Goal: Information Seeking & Learning: Learn about a topic

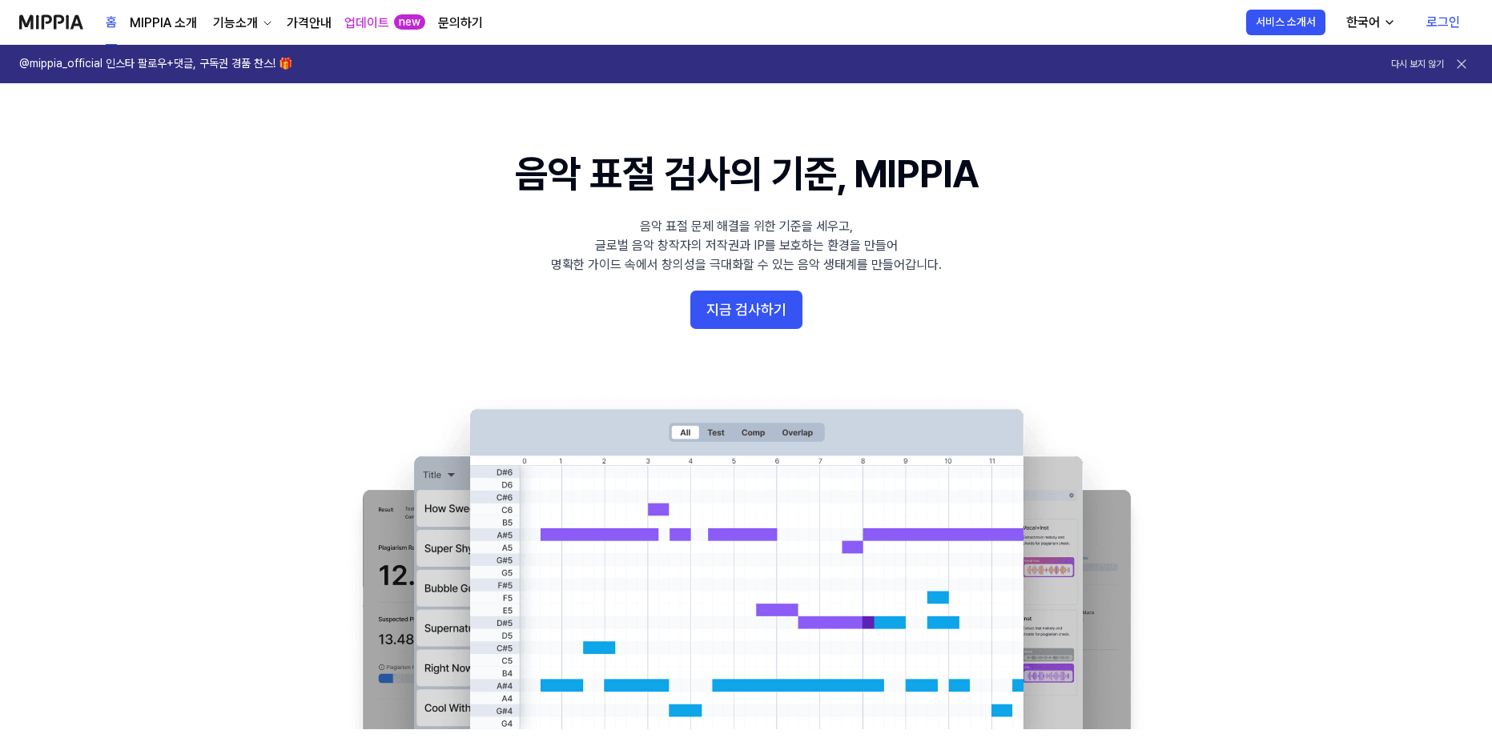
click at [1444, 18] on link "로그인" at bounding box center [1442, 22] width 59 height 45
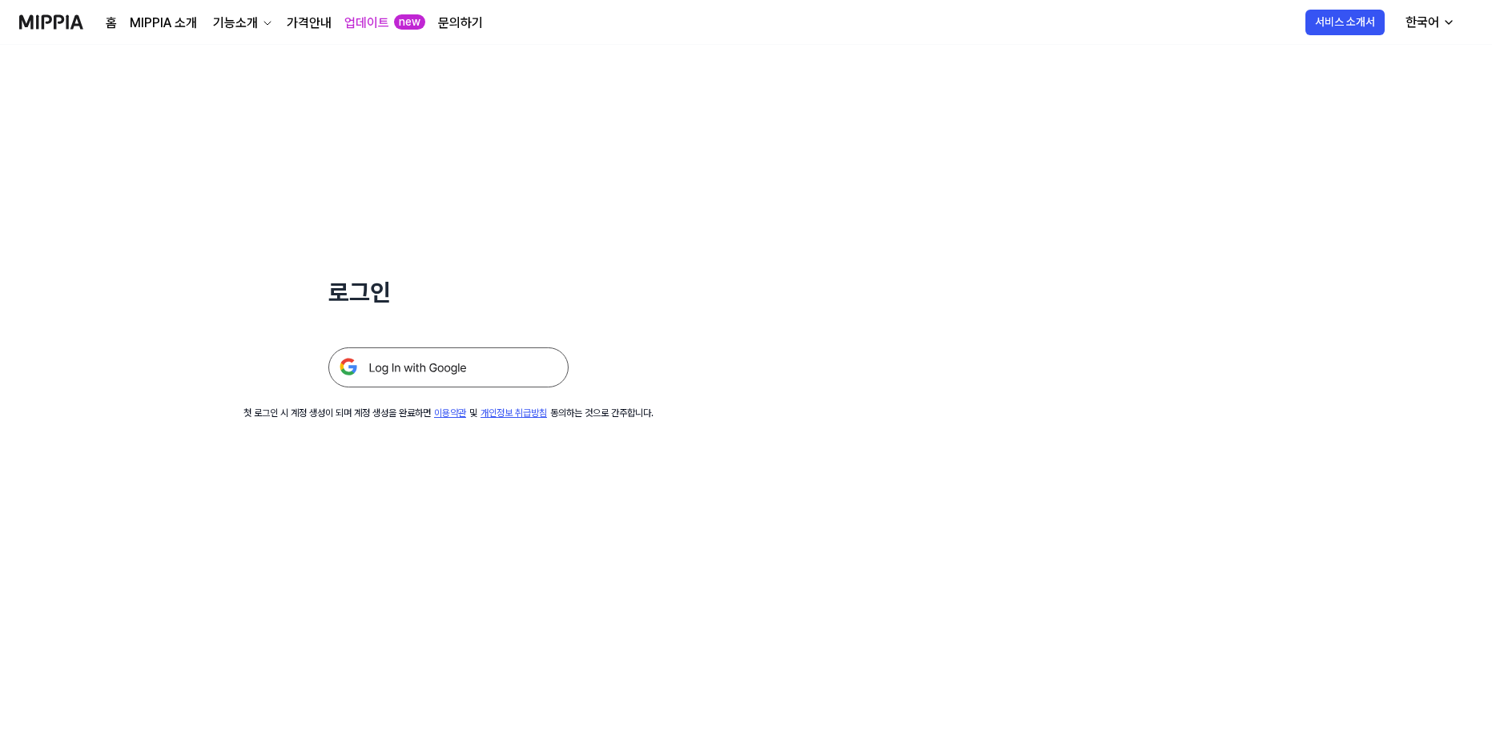
click at [468, 369] on img at bounding box center [448, 368] width 240 height 40
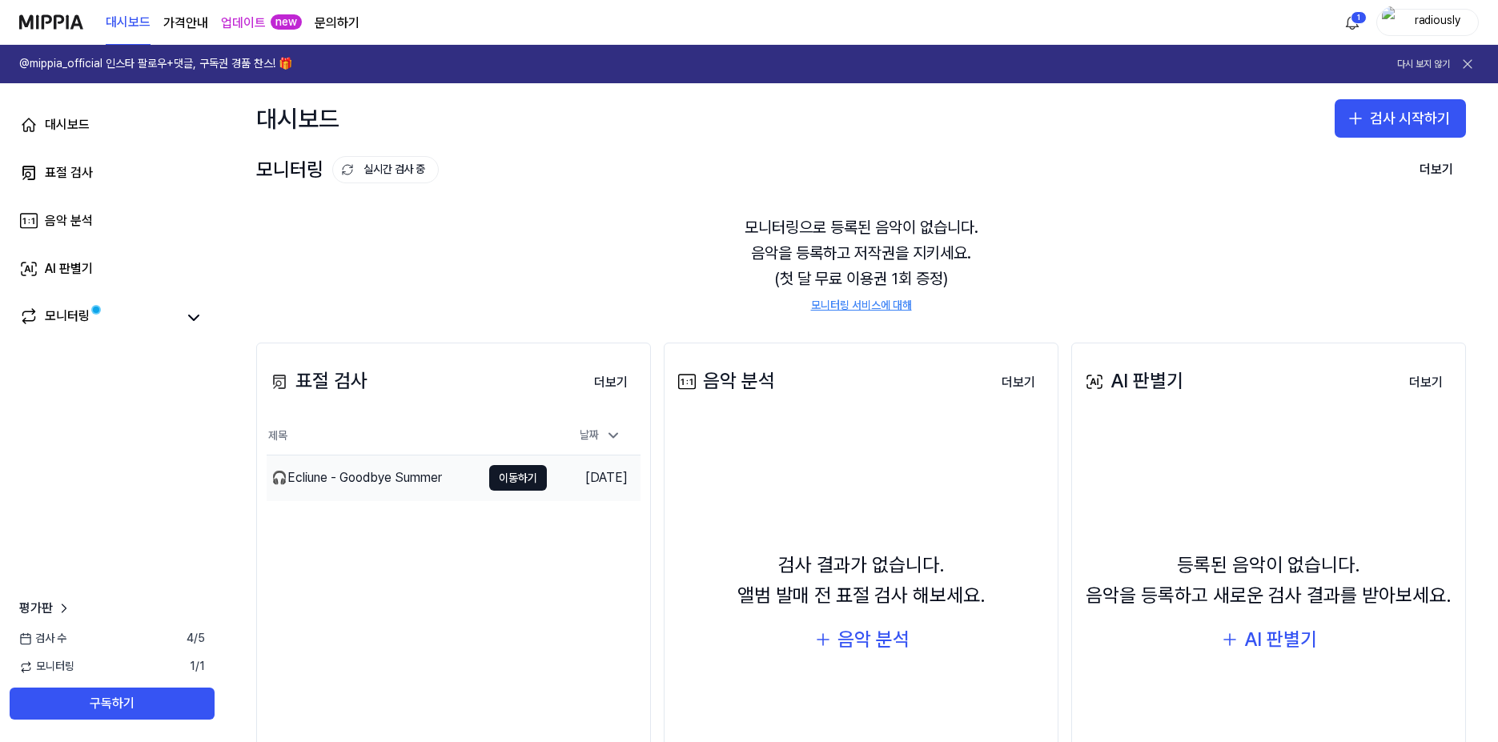
click at [368, 477] on div "🎧Ecliune - Goodbye Summer" at bounding box center [356, 477] width 171 height 19
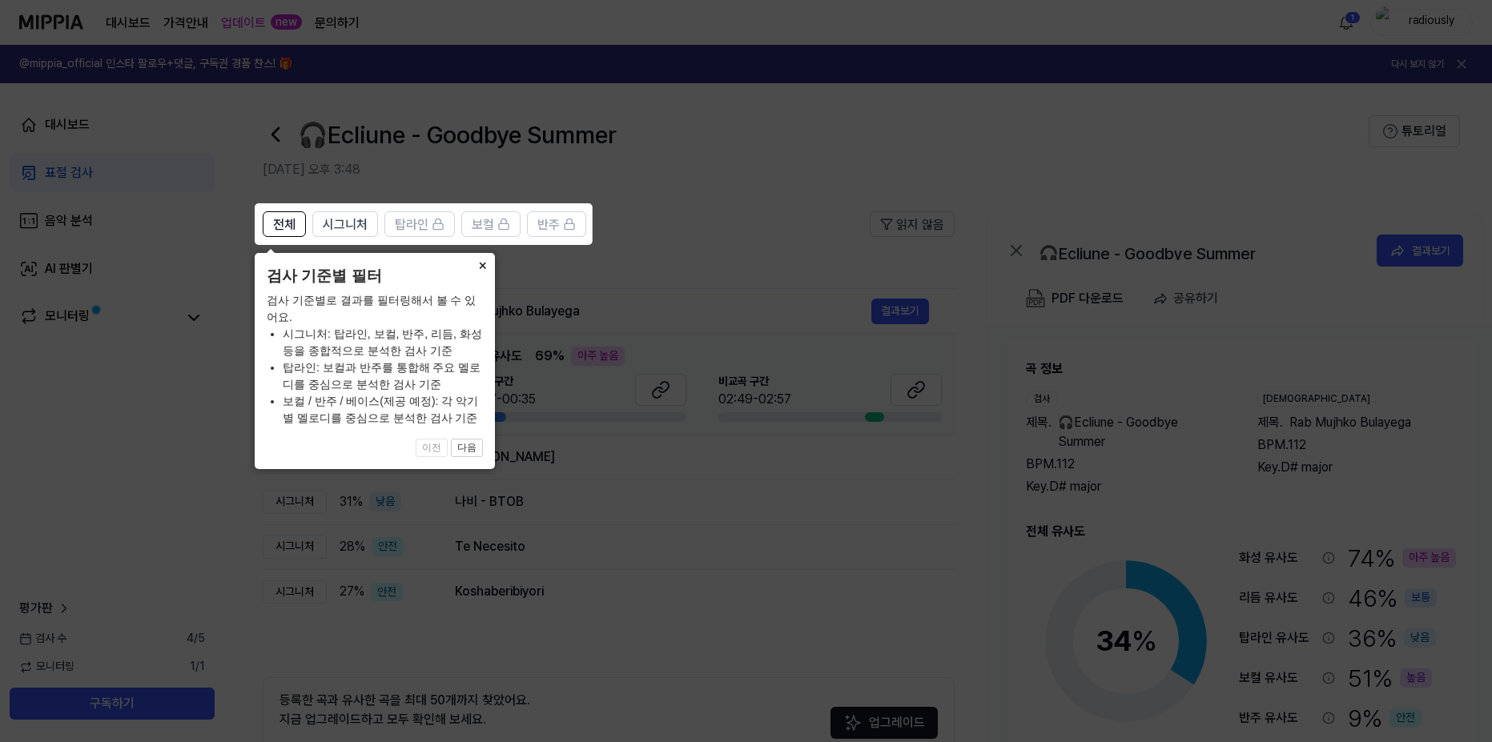
click at [480, 263] on button "×" at bounding box center [482, 264] width 26 height 22
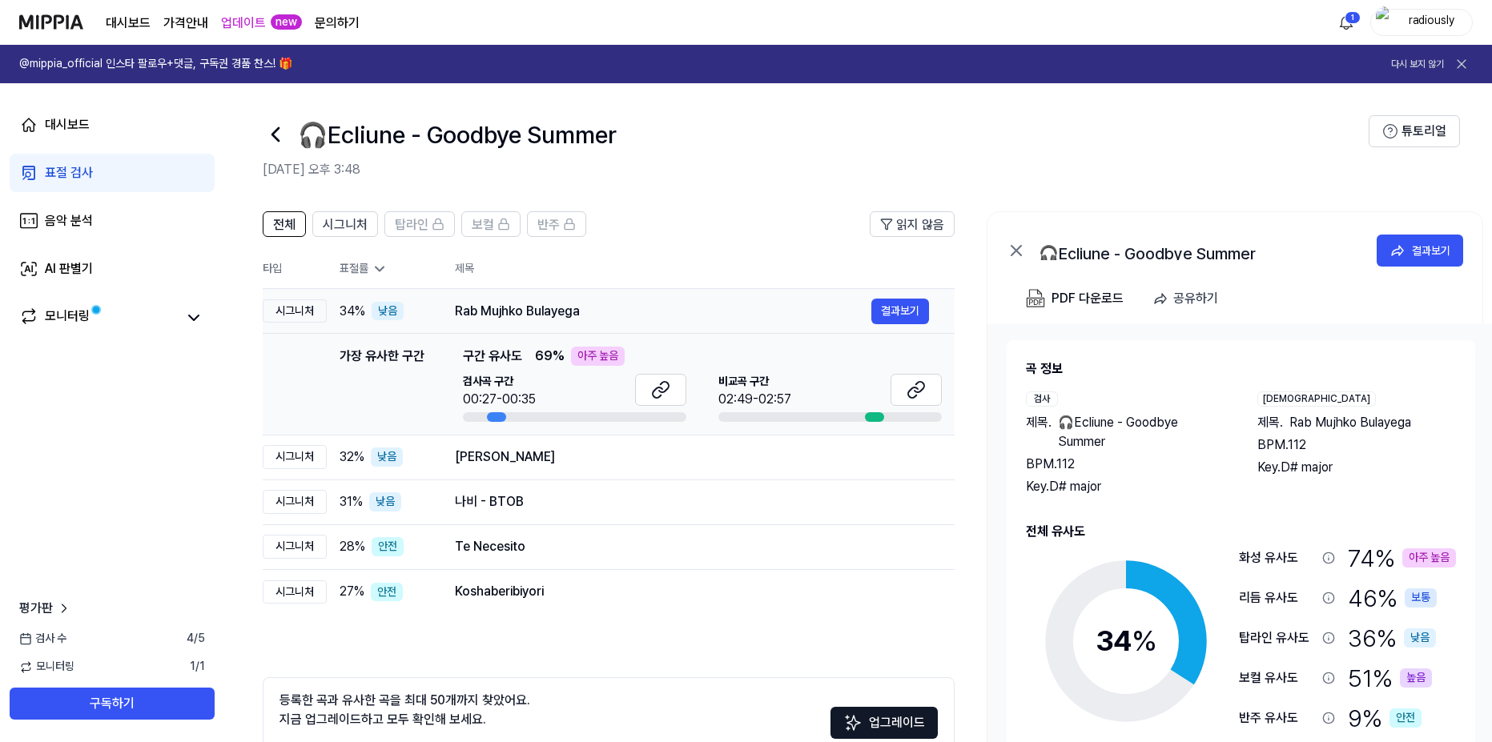
scroll to position [0, 23]
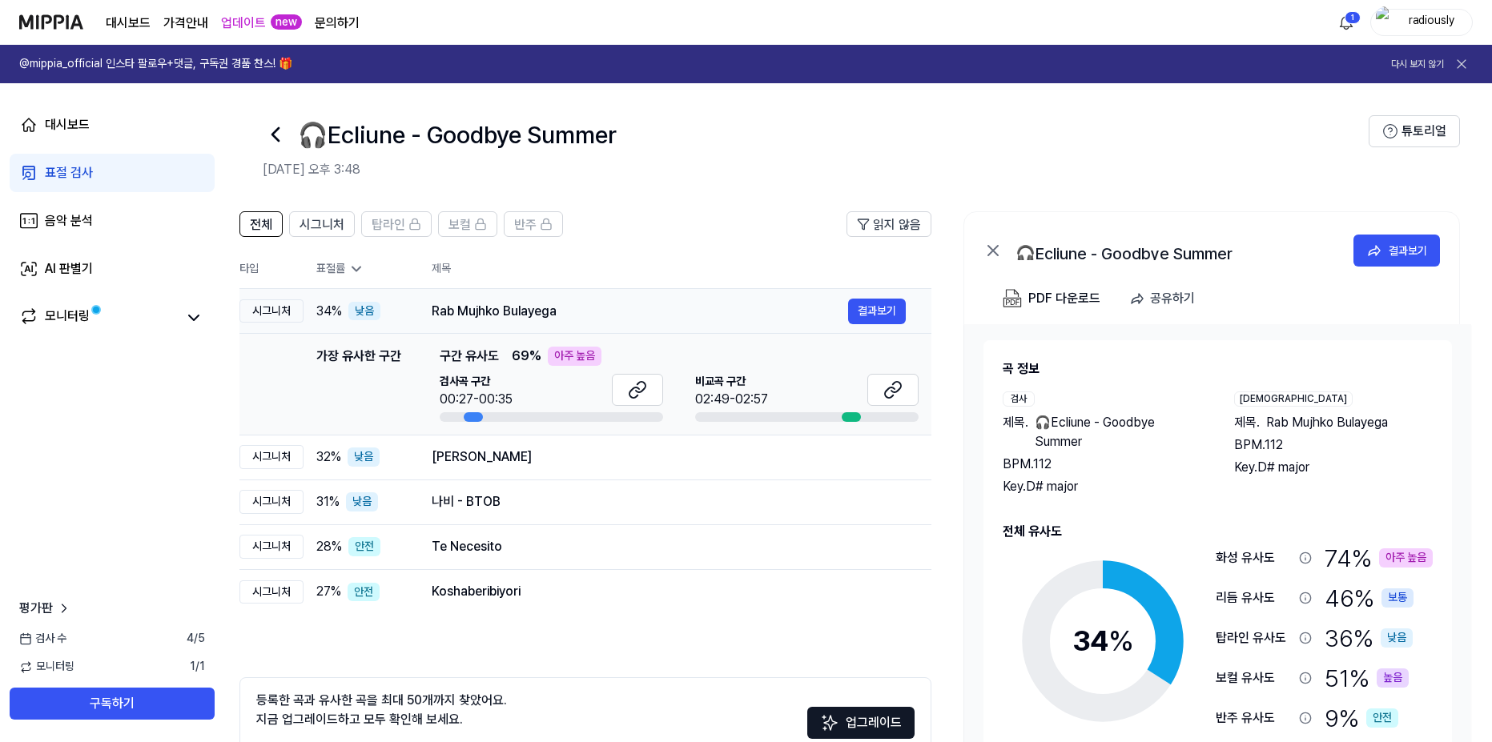
drag, startPoint x: 593, startPoint y: 311, endPoint x: 512, endPoint y: 309, distance: 80.9
click at [512, 309] on div "Rab Mujhko Bulayega" at bounding box center [640, 311] width 416 height 19
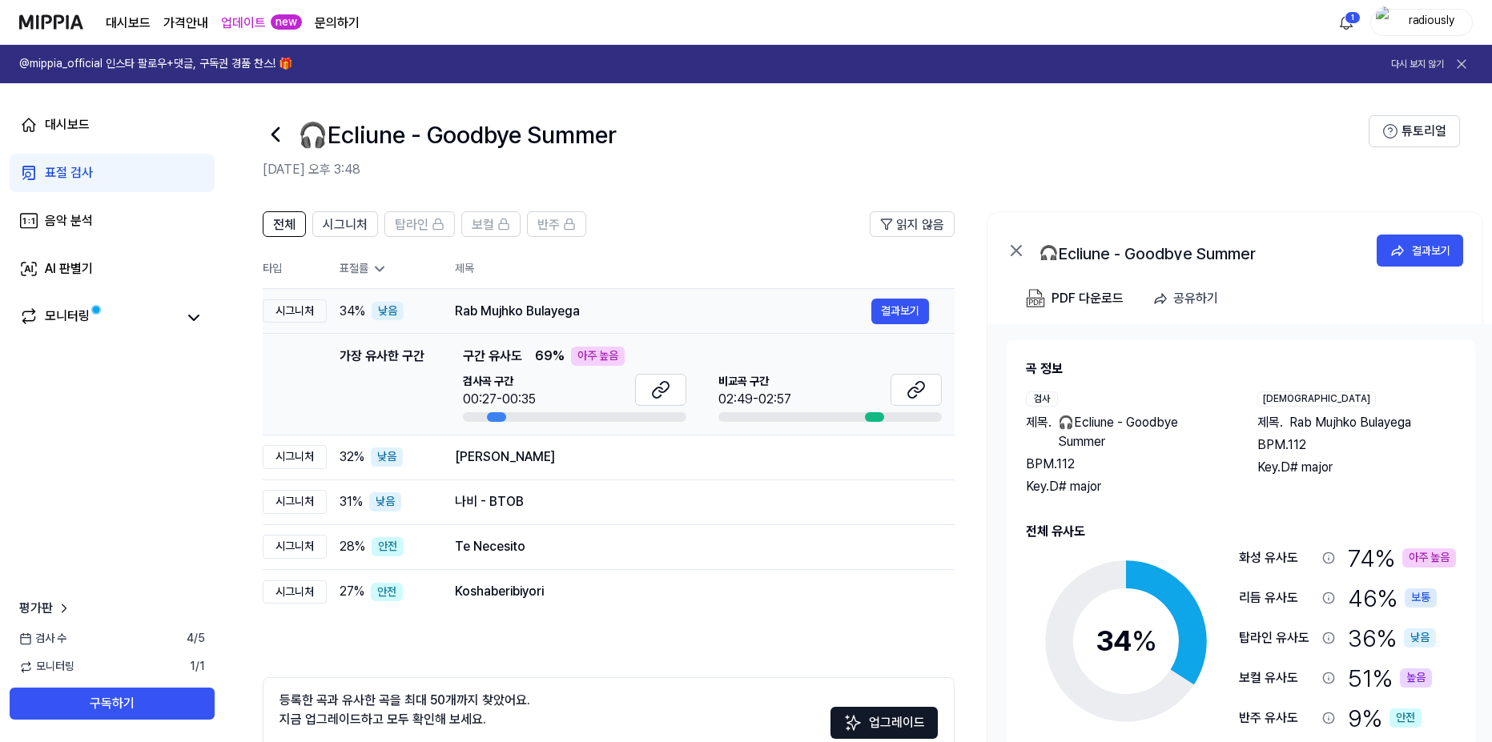
drag, startPoint x: 431, startPoint y: 306, endPoint x: 488, endPoint y: 307, distance: 57.7
click at [488, 307] on td "Rab Mujhko Bulayega 결과보기" at bounding box center [691, 311] width 525 height 45
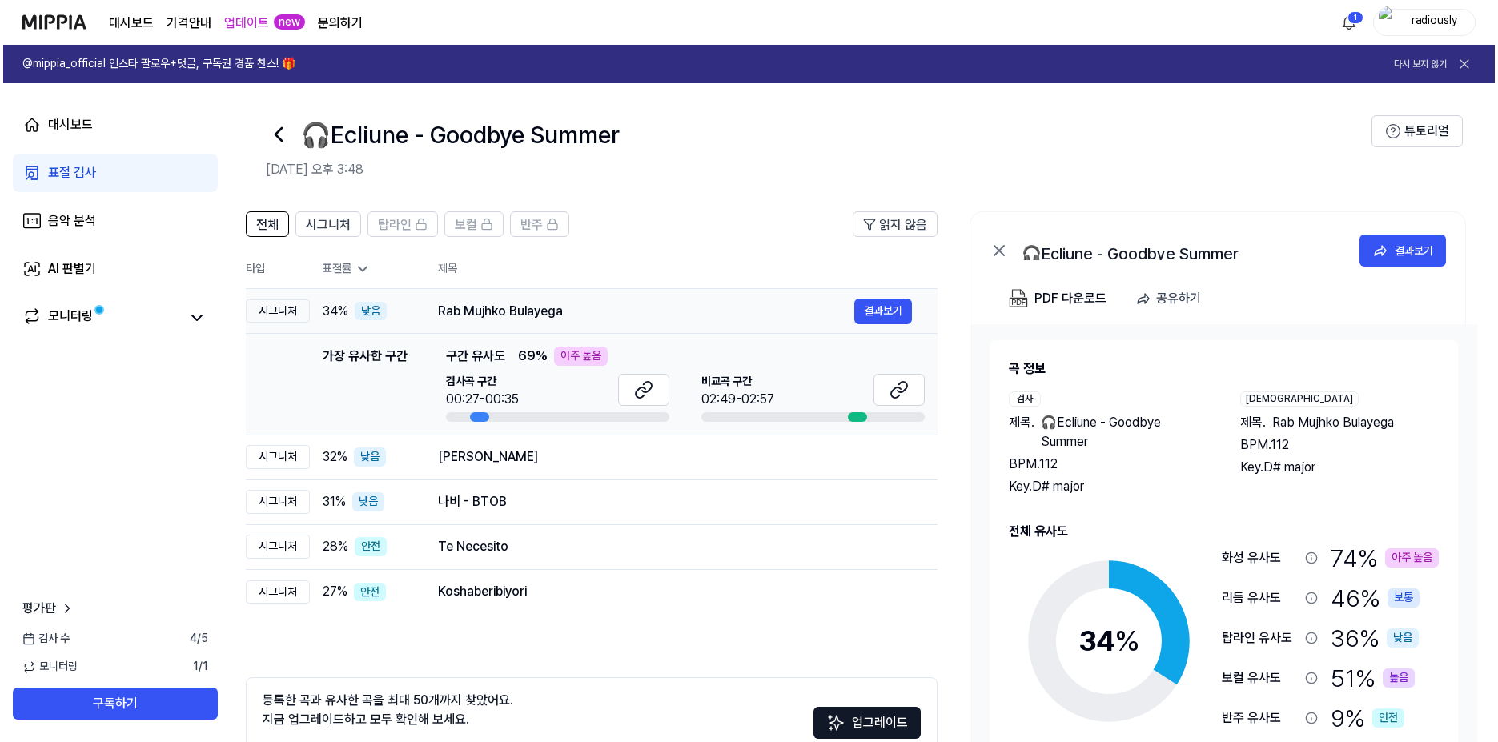
scroll to position [0, 23]
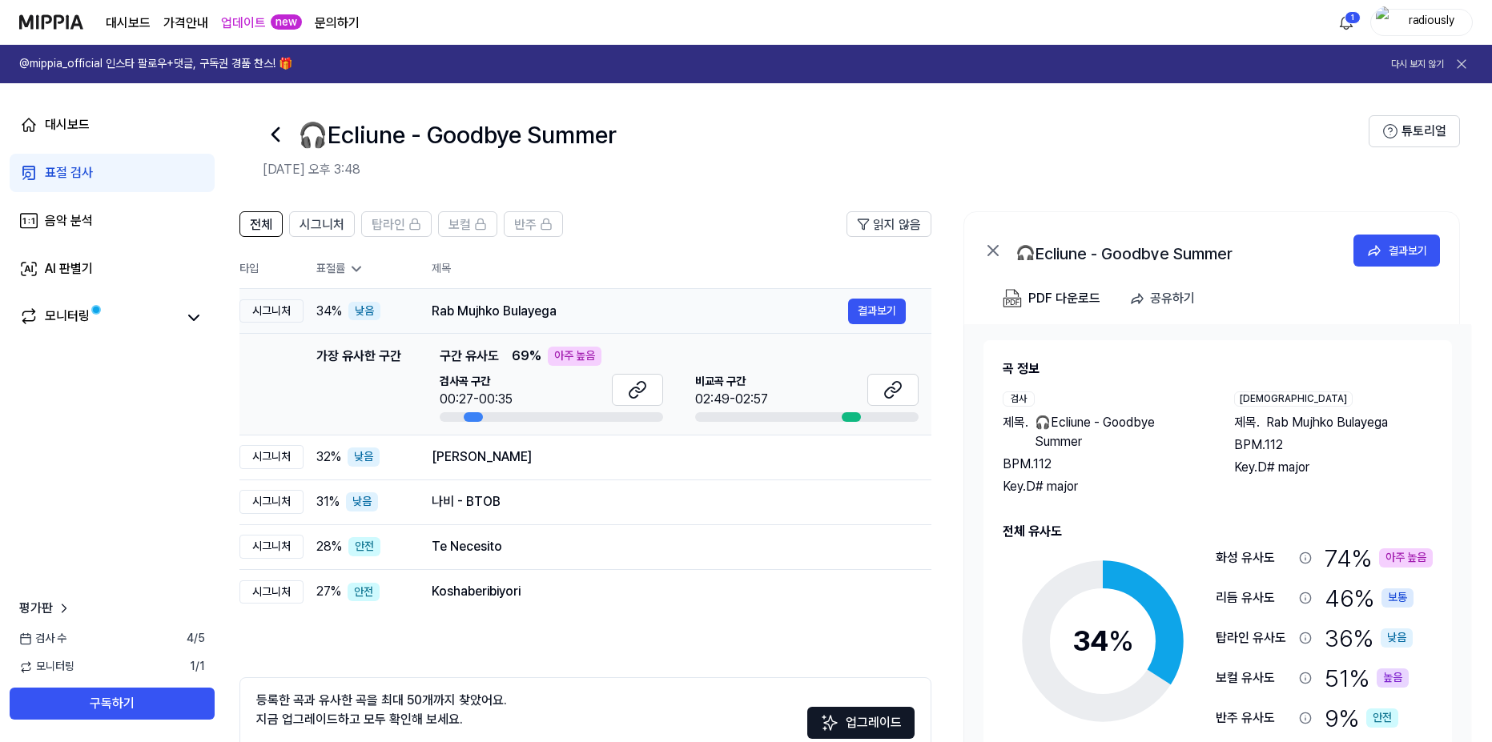
drag, startPoint x: 578, startPoint y: 312, endPoint x: 496, endPoint y: 315, distance: 81.7
click at [496, 315] on div "Rab Mujhko Bulayega" at bounding box center [640, 311] width 416 height 19
click at [497, 313] on div "Rab Mujhko Bulayega" at bounding box center [640, 311] width 416 height 19
click at [852, 311] on button "결과보기" at bounding box center [877, 312] width 58 height 26
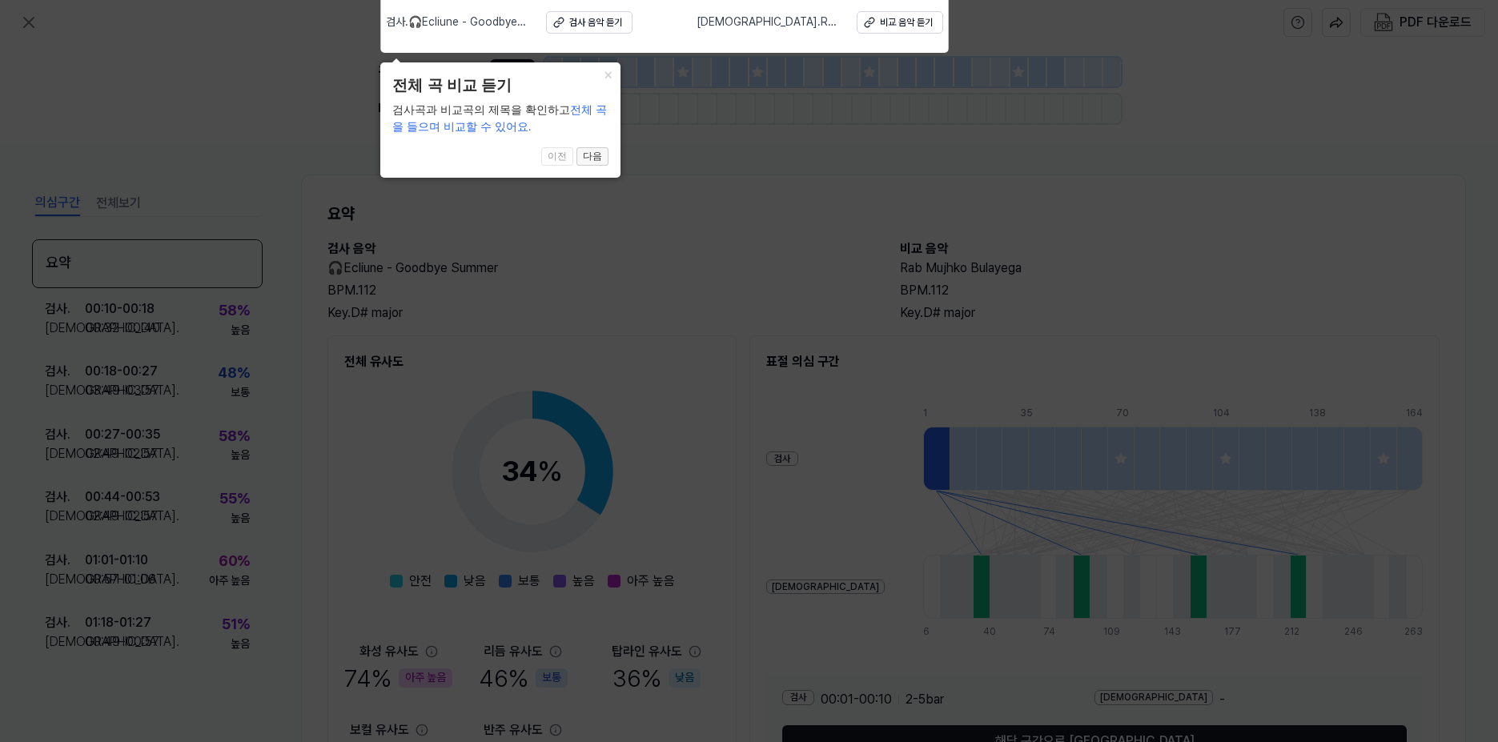
click at [595, 156] on button "다음" at bounding box center [593, 156] width 32 height 19
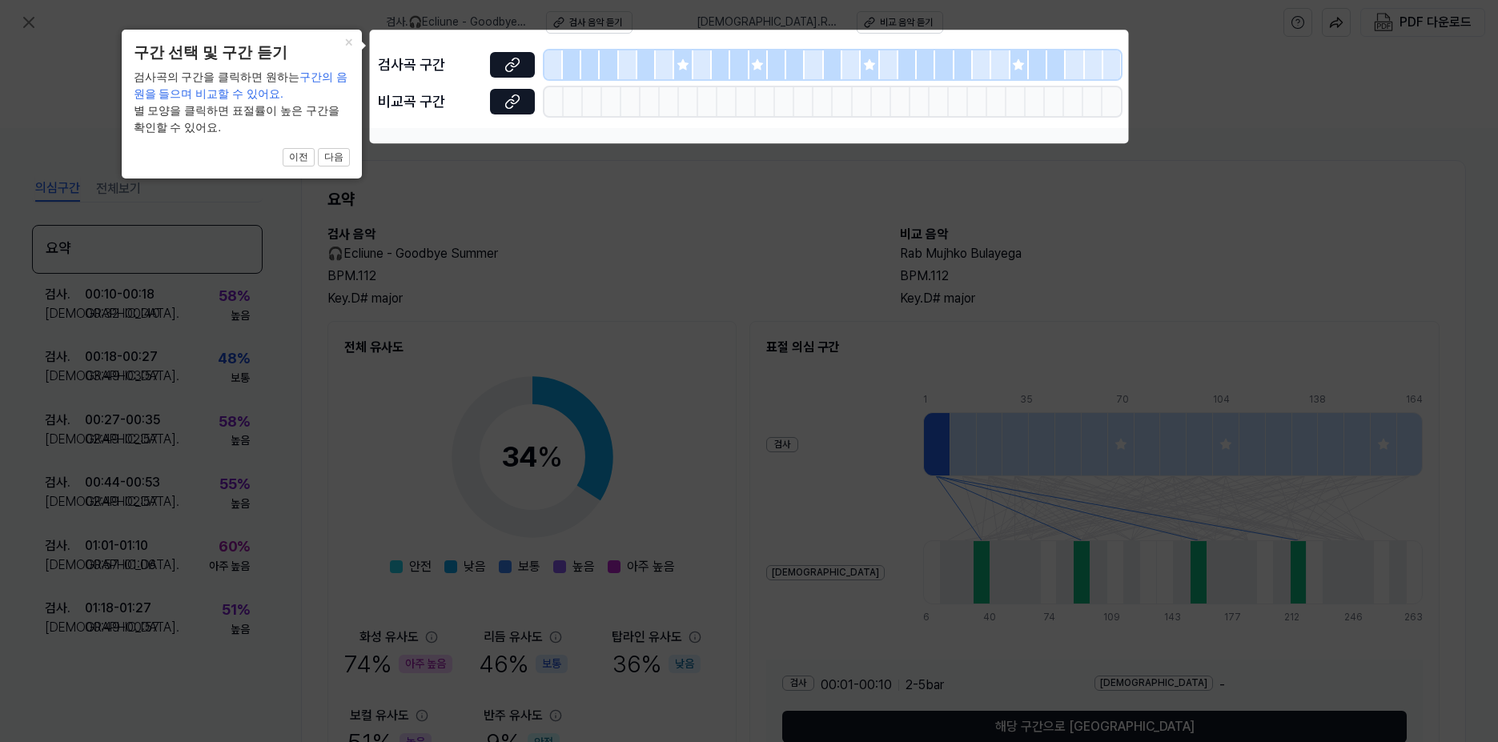
click at [594, 155] on icon at bounding box center [749, 371] width 1498 height 742
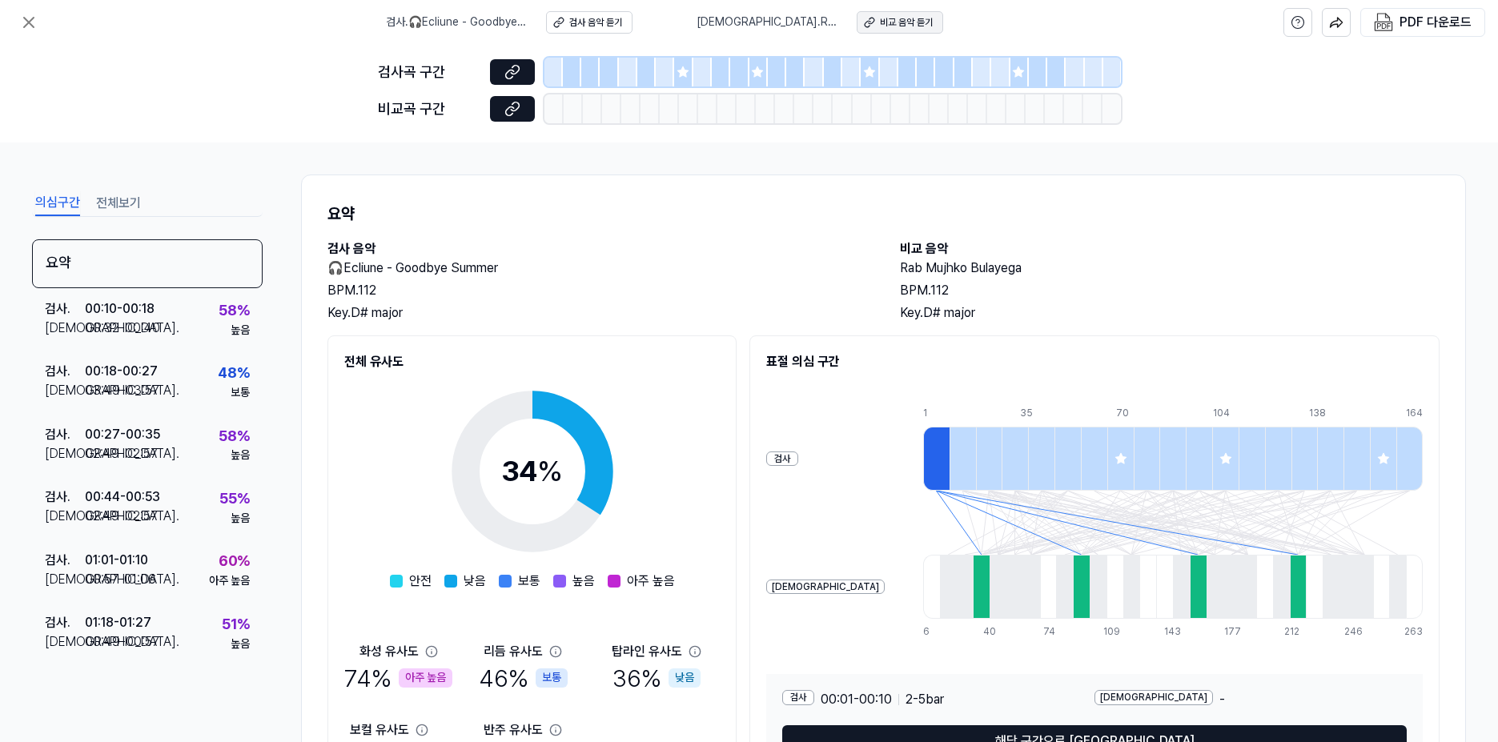
click at [880, 18] on div "비교 음악 듣기" at bounding box center [906, 23] width 53 height 14
click at [588, 28] on div "검사 음악 듣기" at bounding box center [595, 23] width 53 height 14
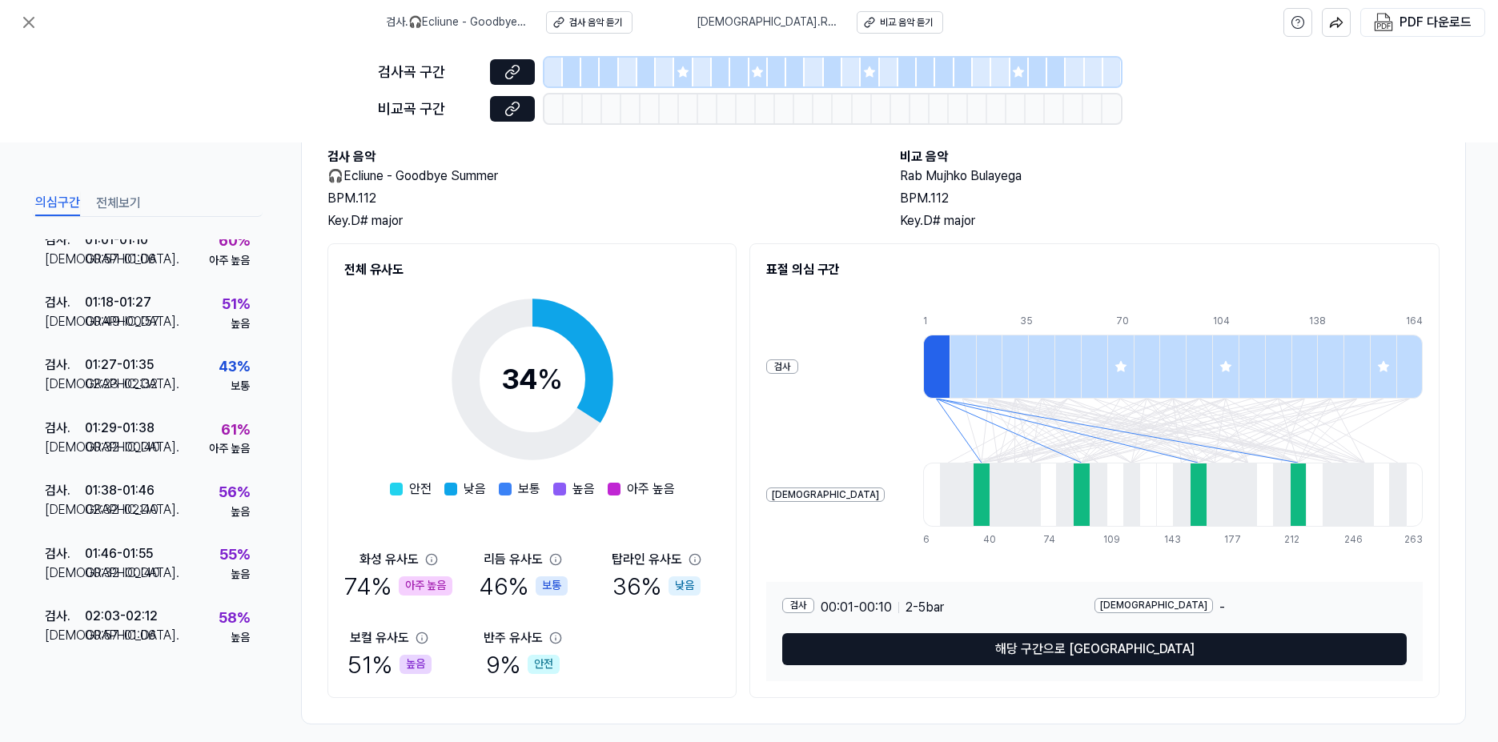
scroll to position [107, 0]
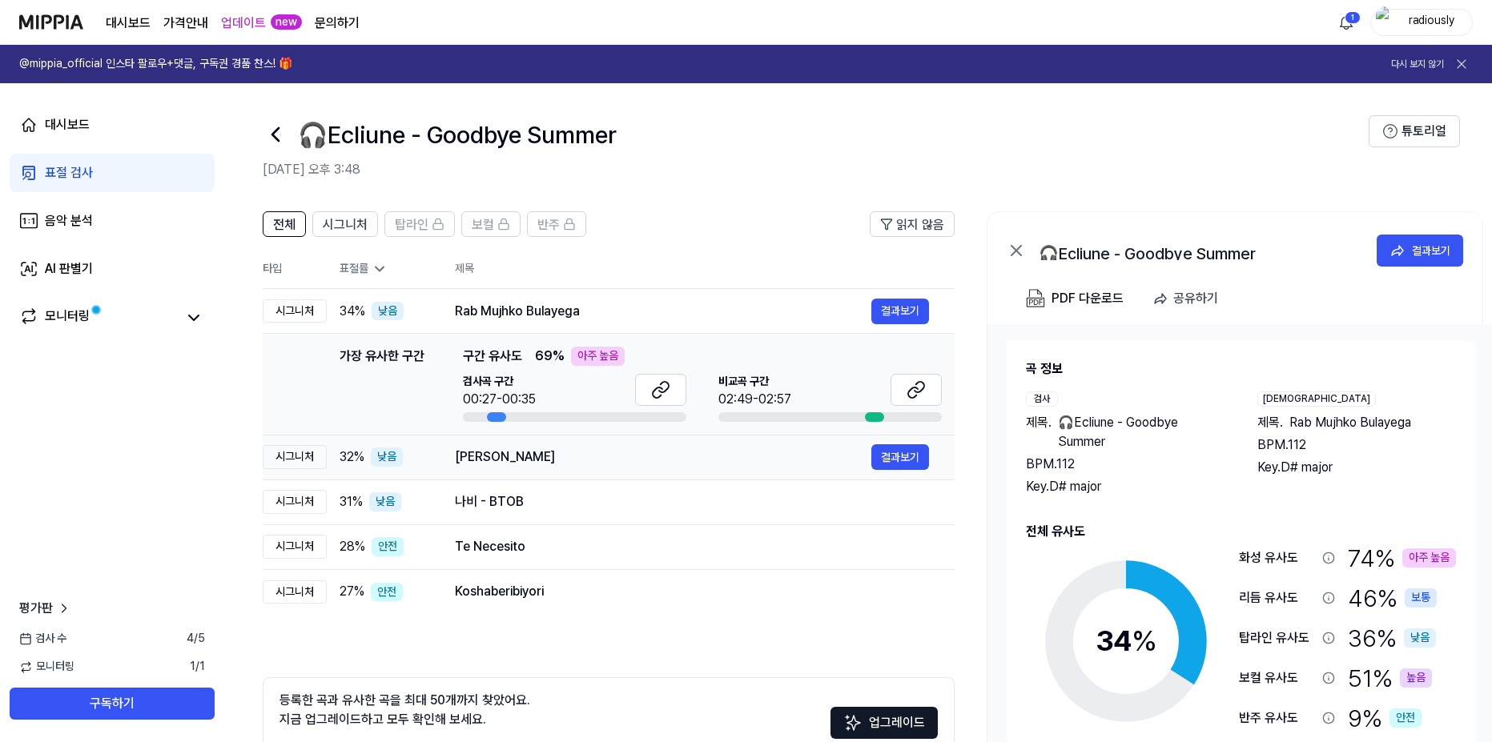
click at [625, 468] on div "Leonardo 결과보기" at bounding box center [692, 457] width 474 height 26
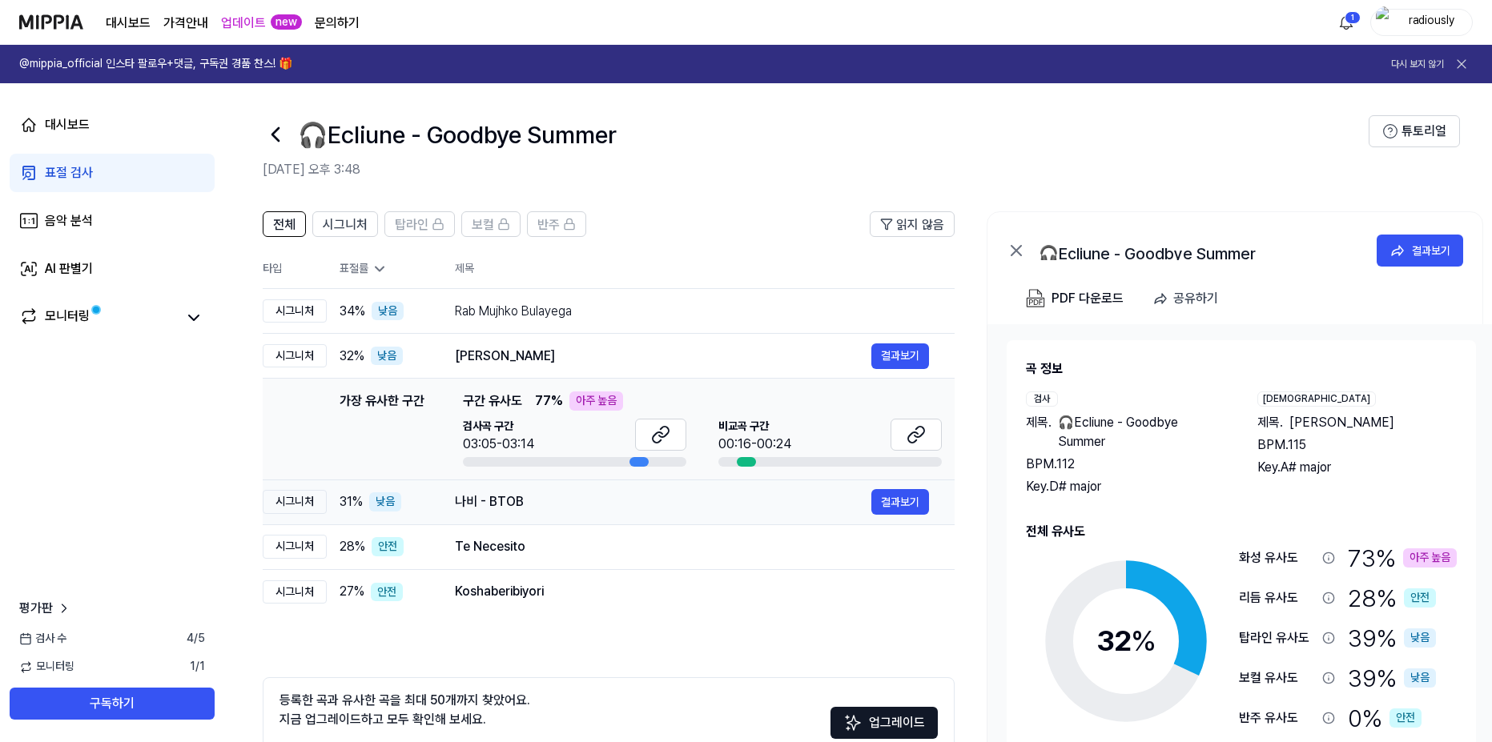
click at [609, 494] on div "나비 - BTOB" at bounding box center [663, 501] width 416 height 19
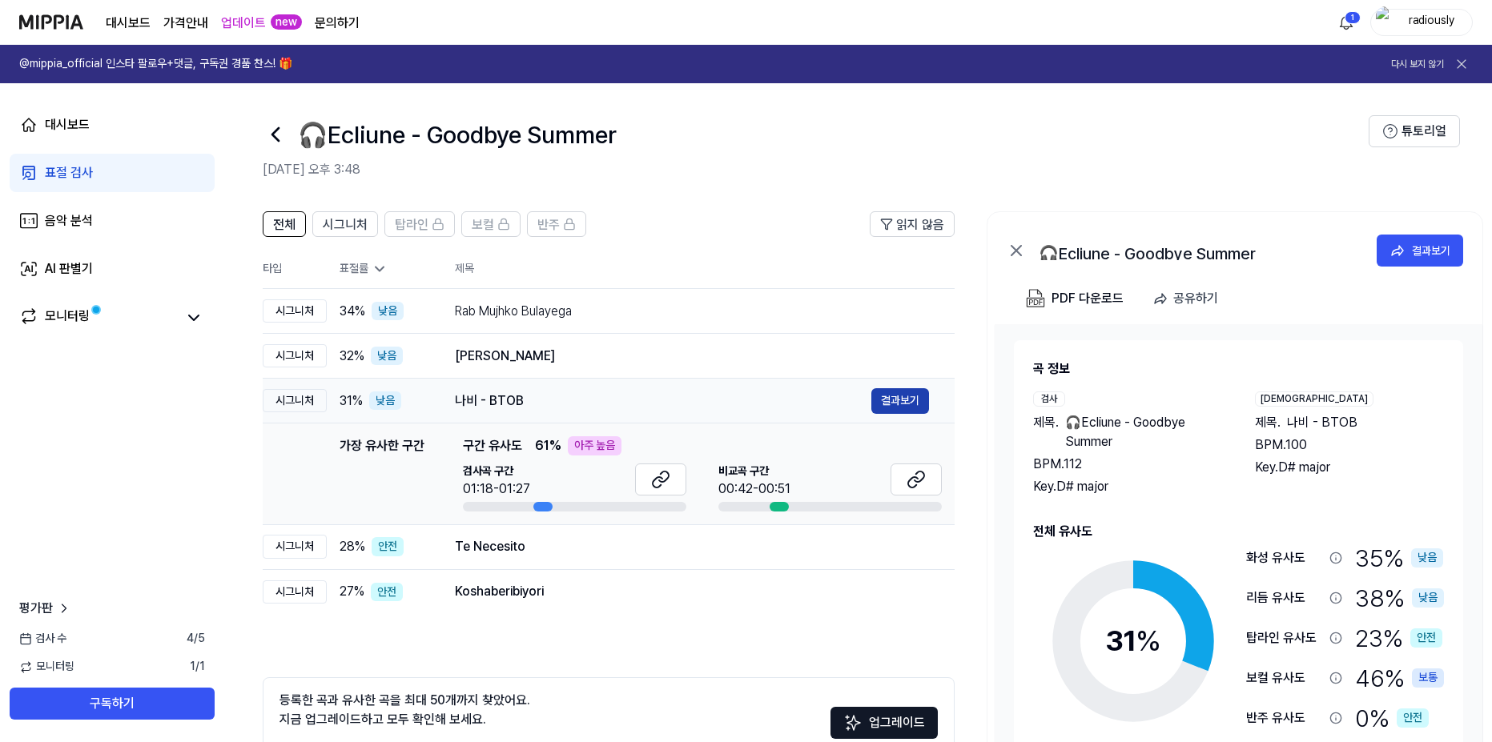
click at [889, 398] on button "결과보기" at bounding box center [900, 401] width 58 height 26
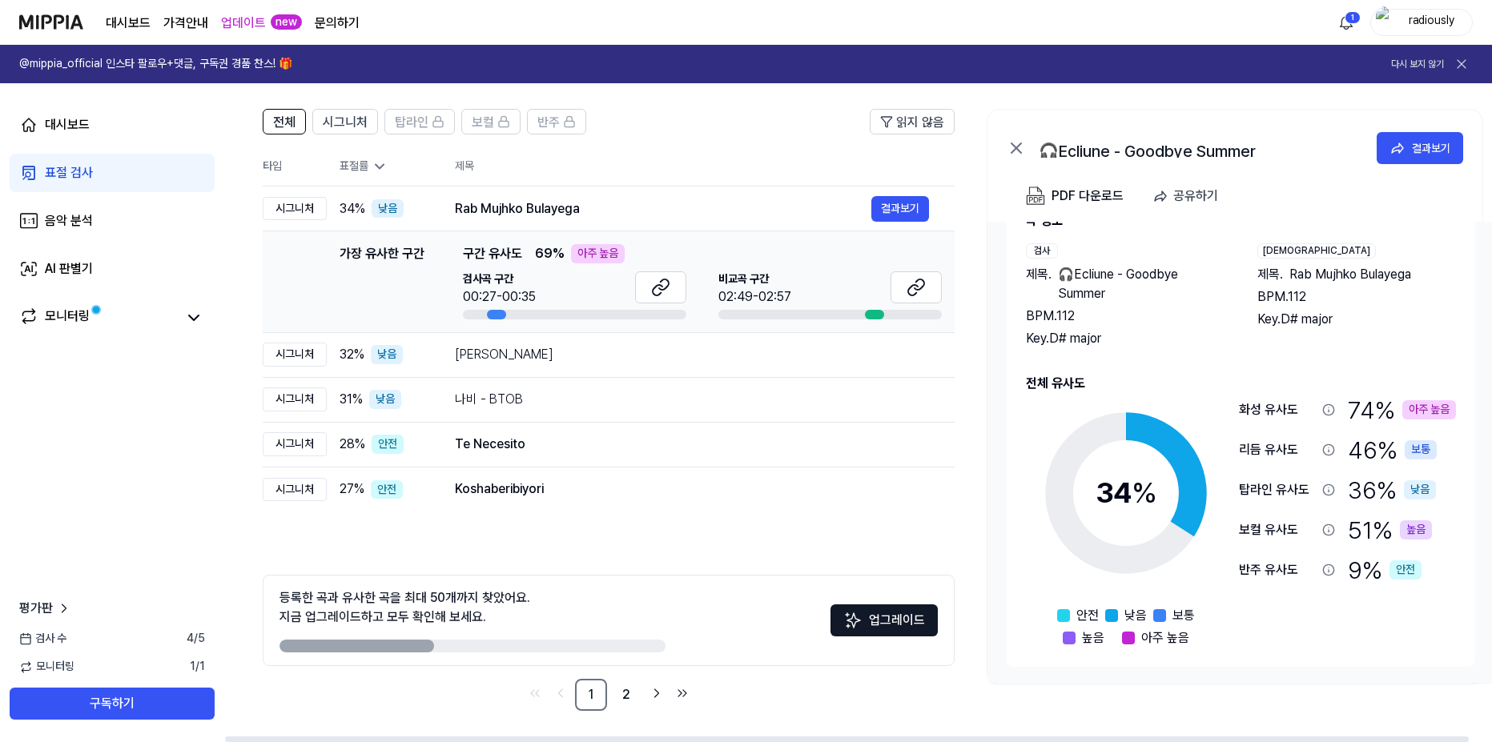
scroll to position [103, 0]
click at [643, 489] on div "Koshaberibiyori" at bounding box center [663, 488] width 416 height 19
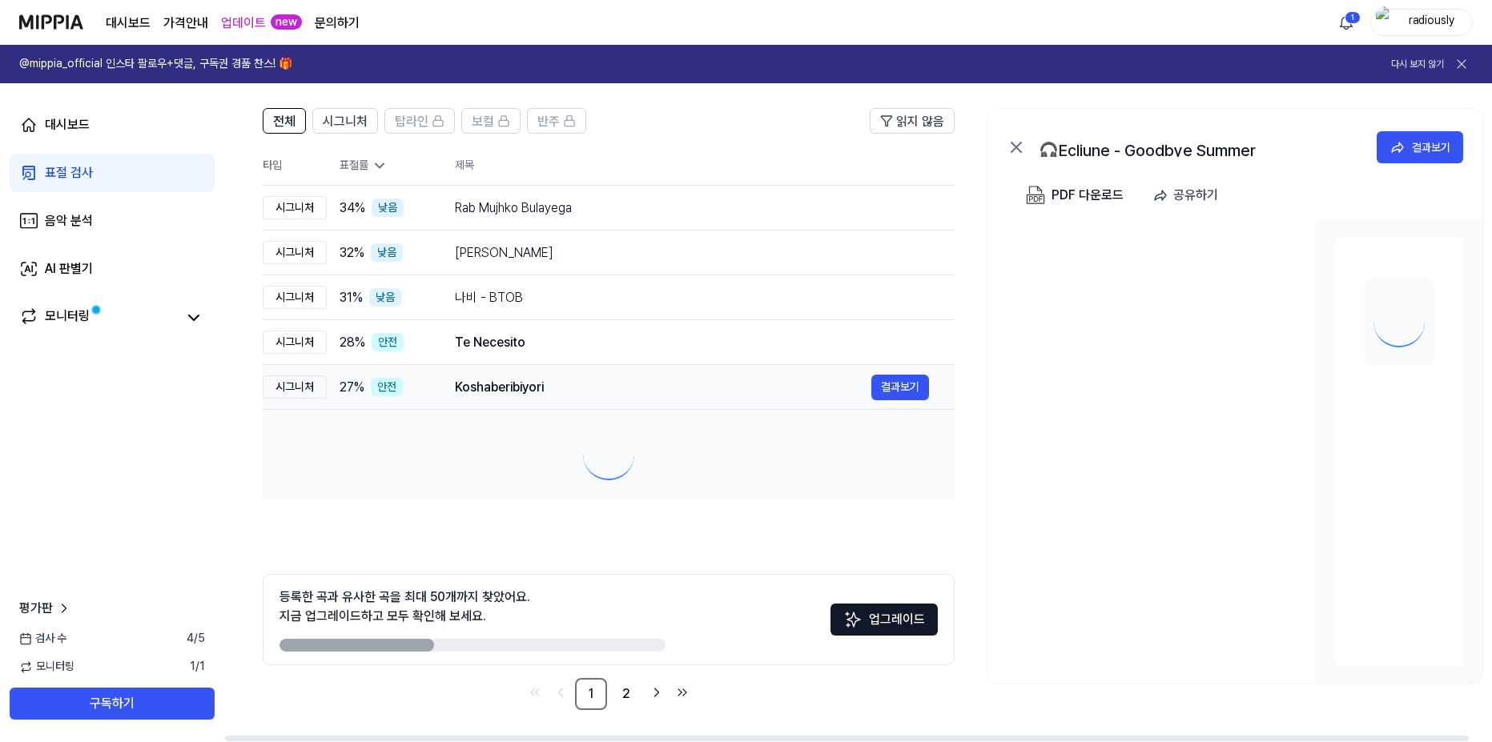
scroll to position [0, 0]
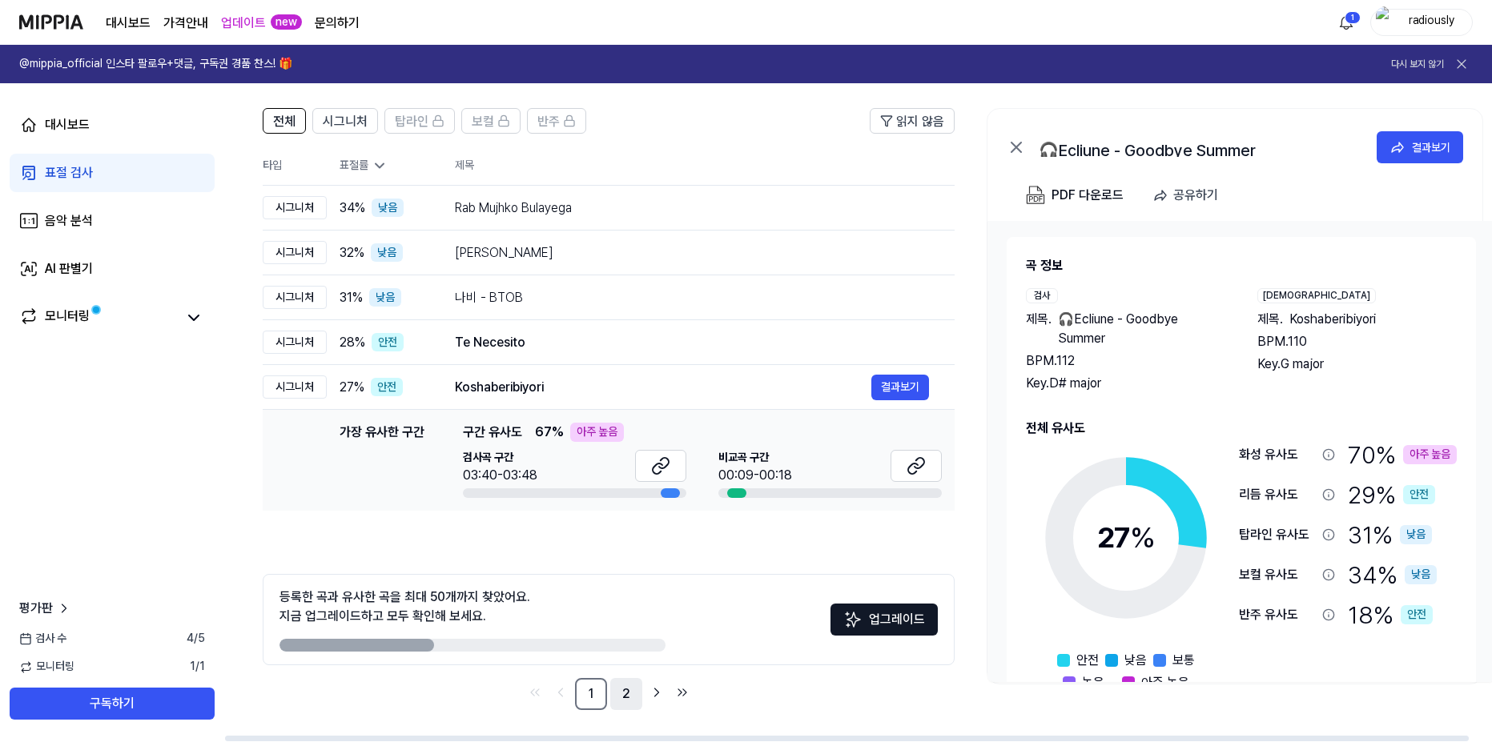
click at [622, 695] on link "2" at bounding box center [626, 694] width 32 height 32
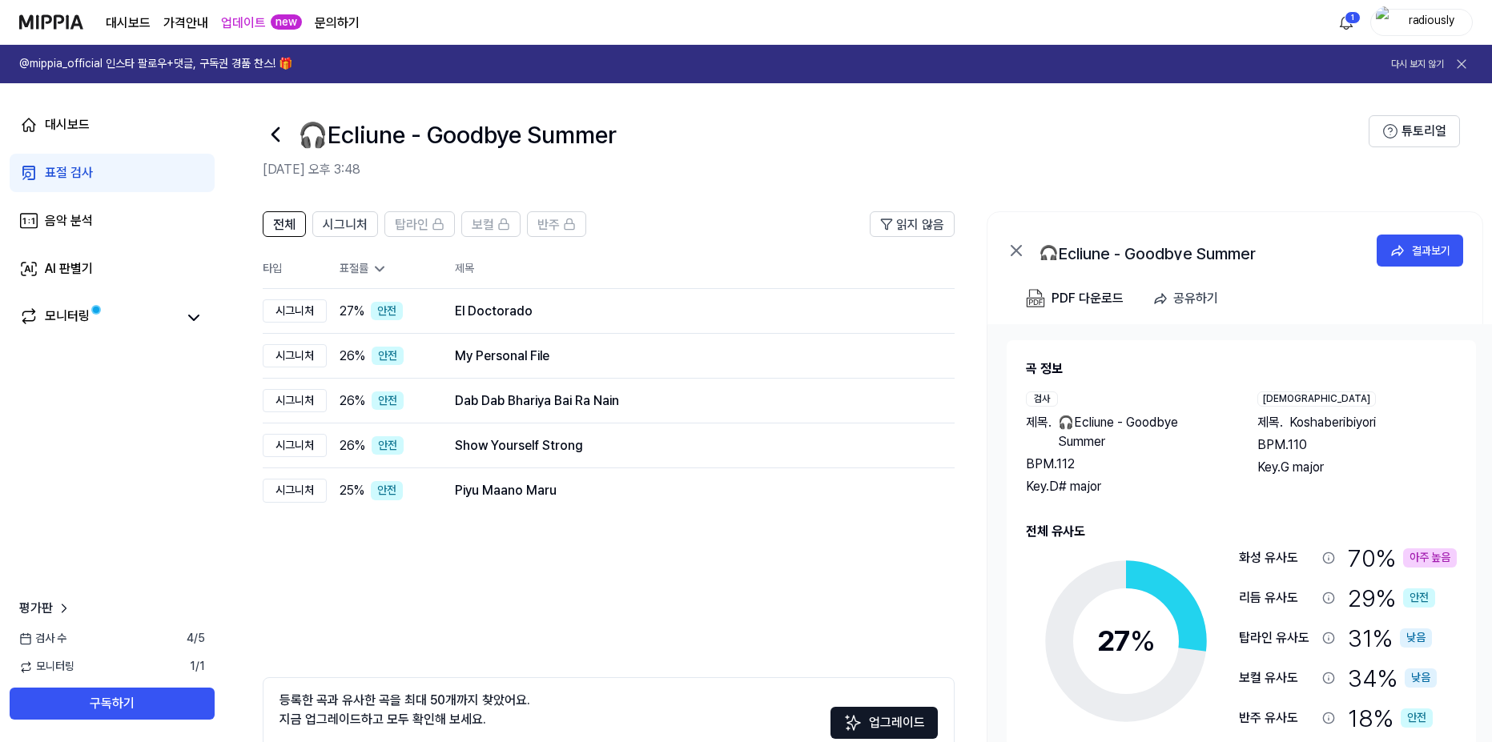
click at [271, 136] on icon at bounding box center [276, 135] width 26 height 26
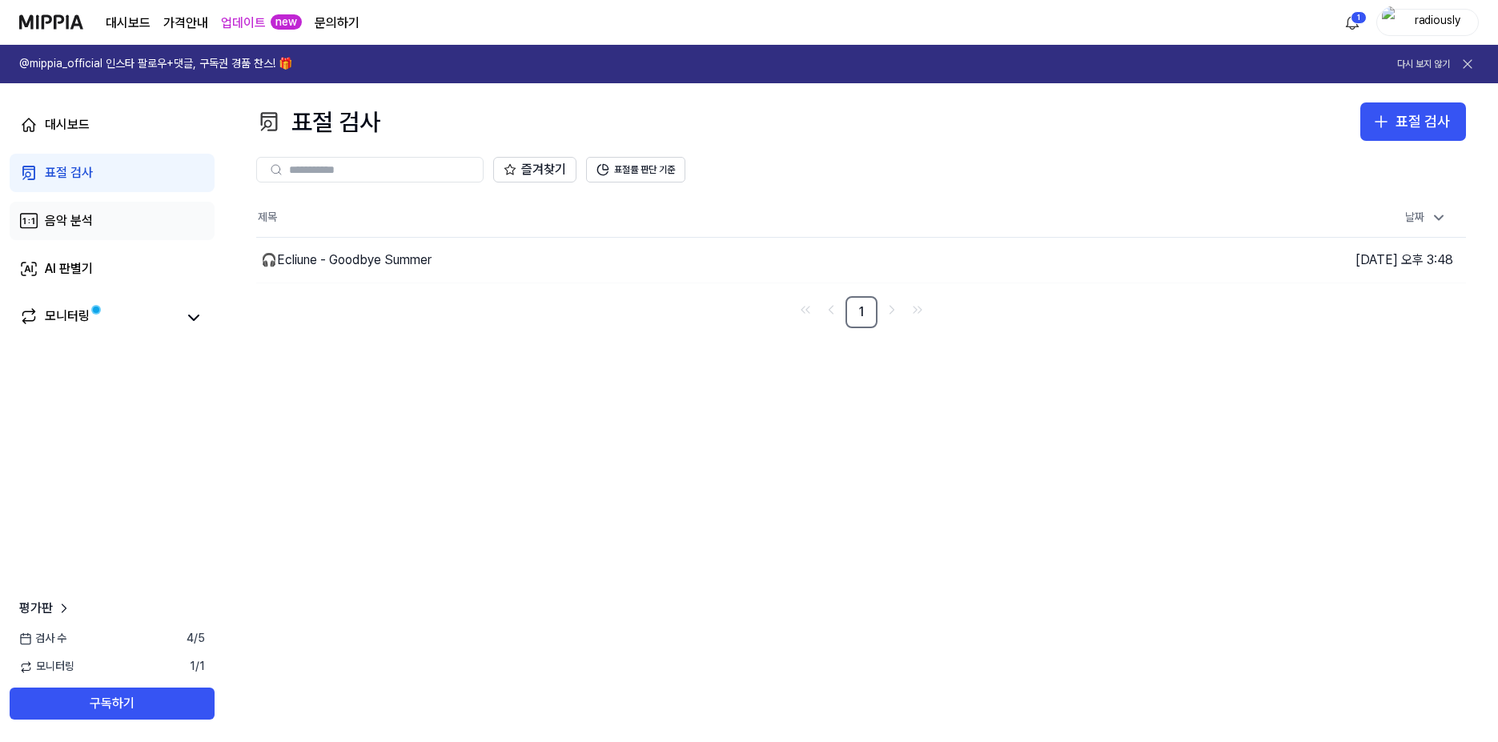
click at [60, 214] on div "음악 분석" at bounding box center [69, 220] width 48 height 19
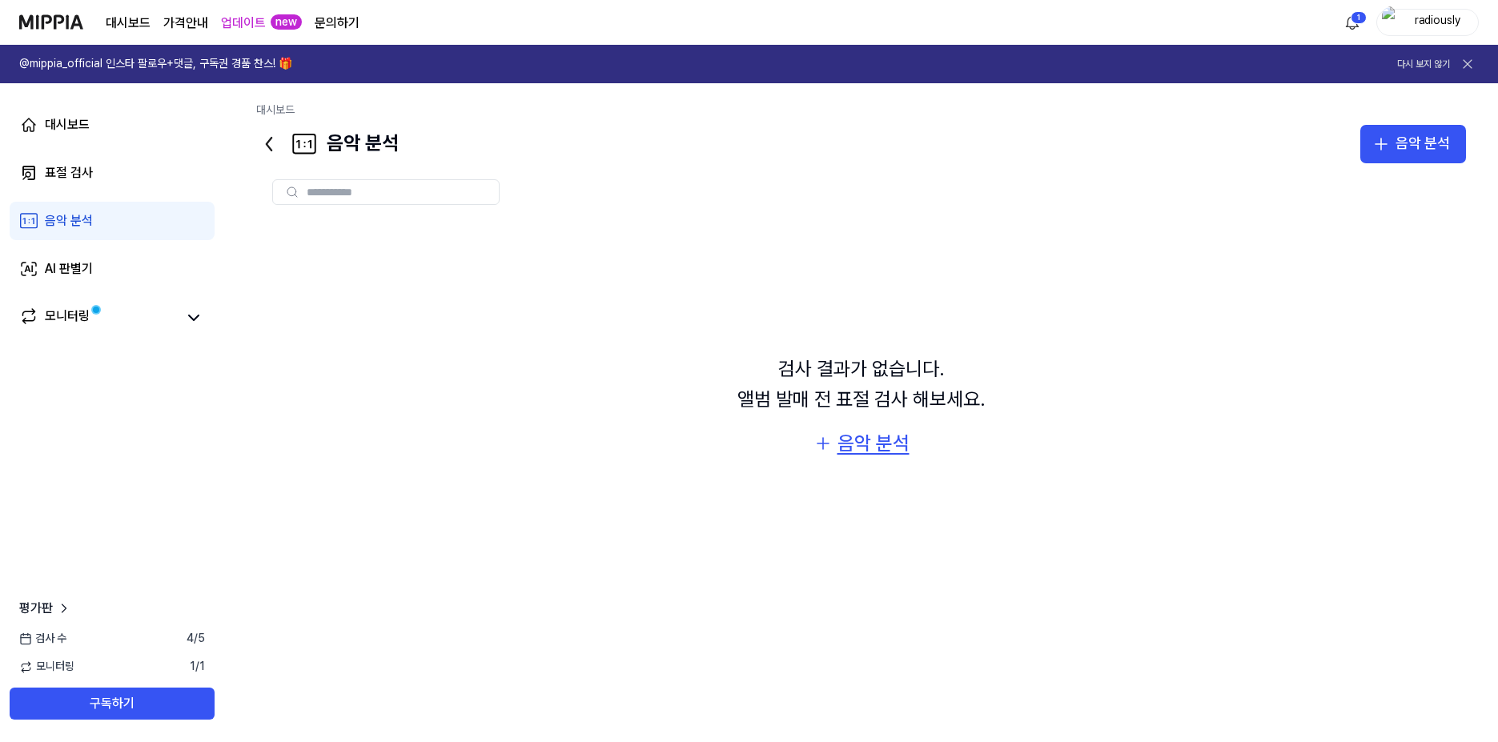
click at [878, 436] on div "음악 분석" at bounding box center [874, 443] width 72 height 30
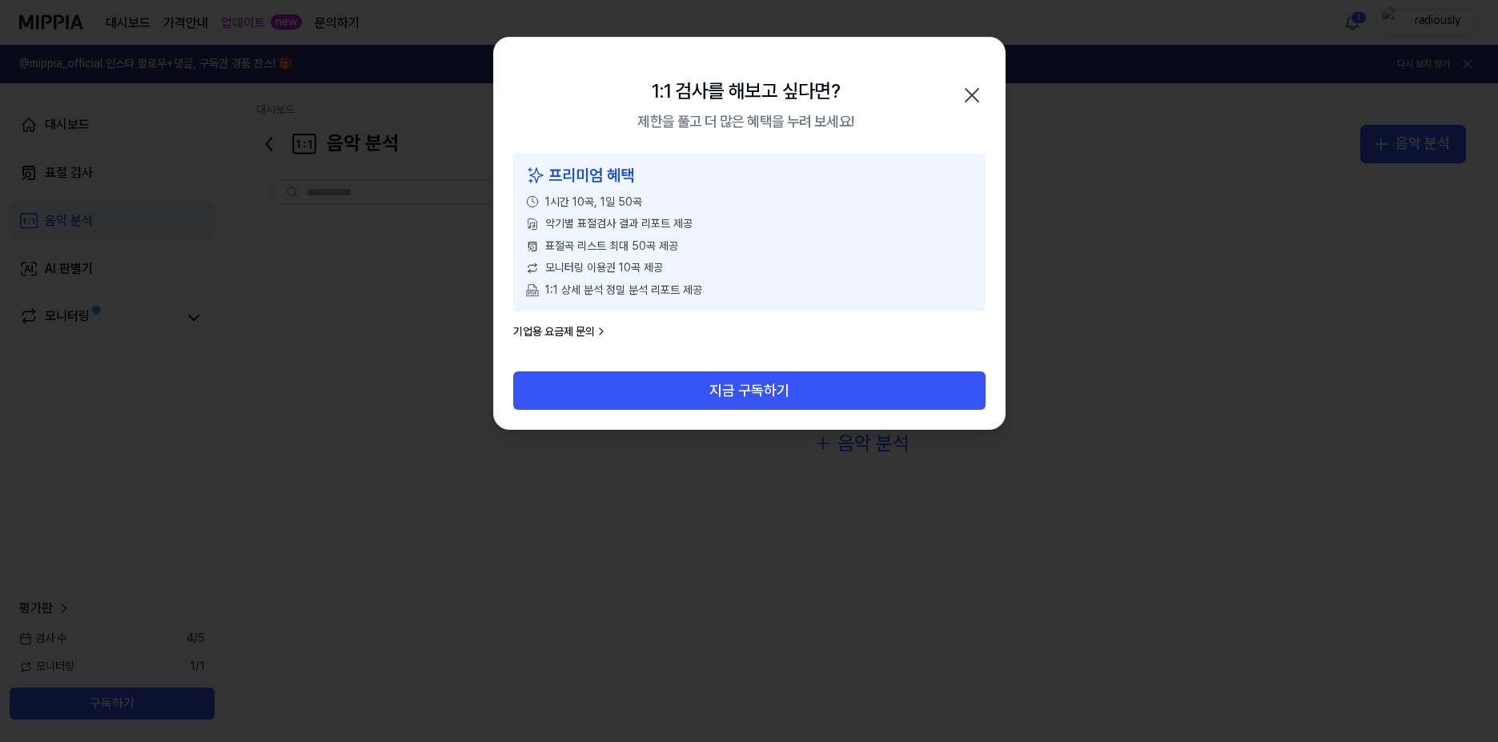
click at [983, 85] on icon "button" at bounding box center [972, 95] width 26 height 26
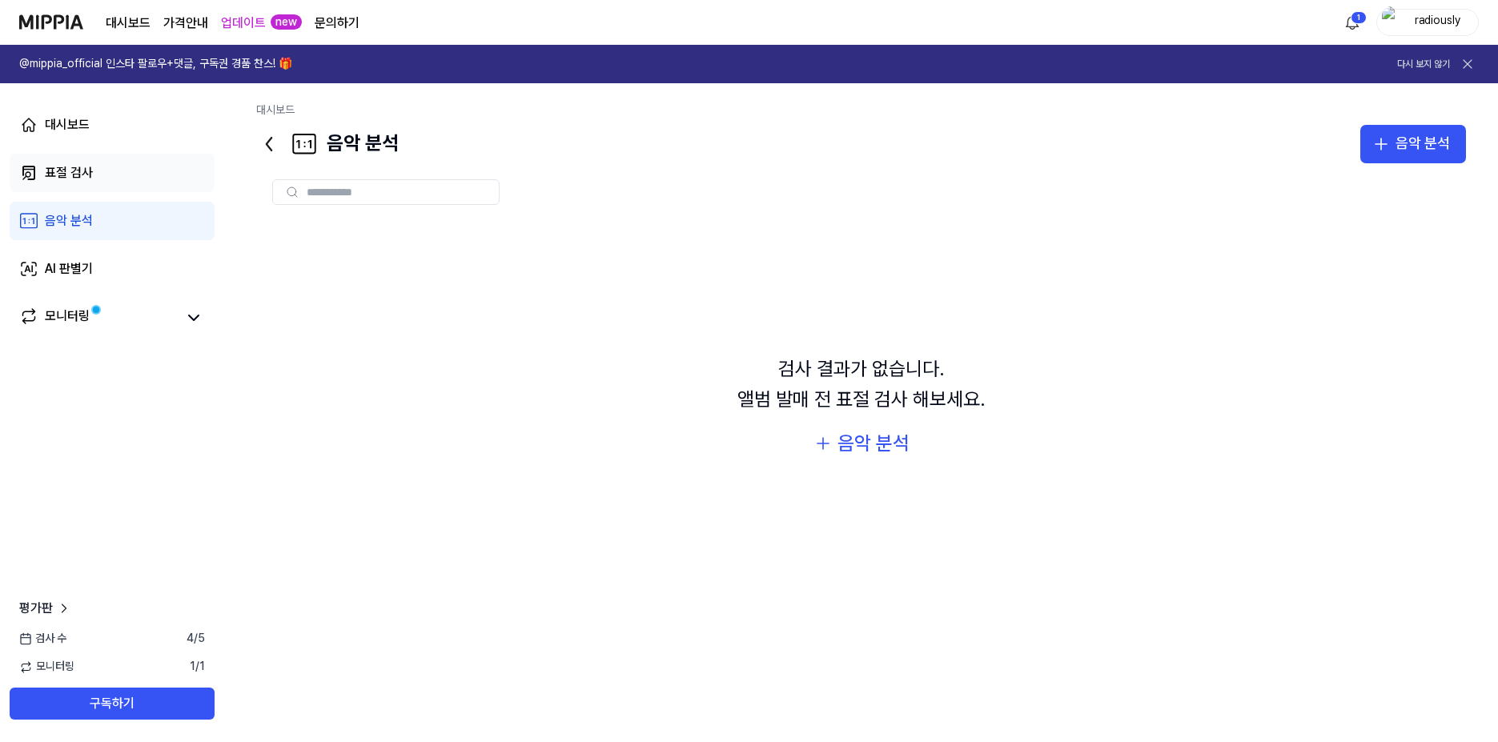
click at [25, 171] on icon at bounding box center [28, 172] width 19 height 19
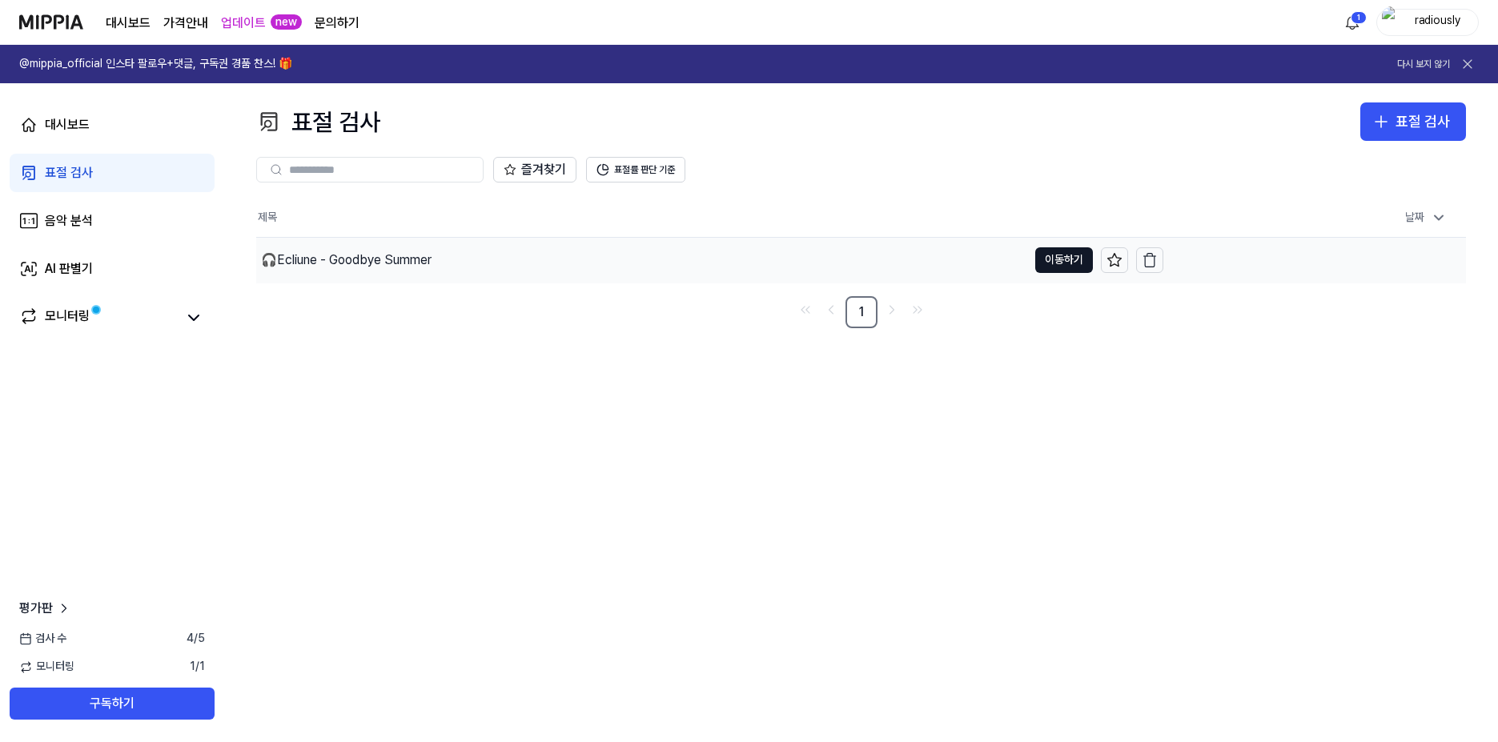
click at [400, 252] on div "🎧Ecliune - Goodbye Summer" at bounding box center [346, 260] width 171 height 19
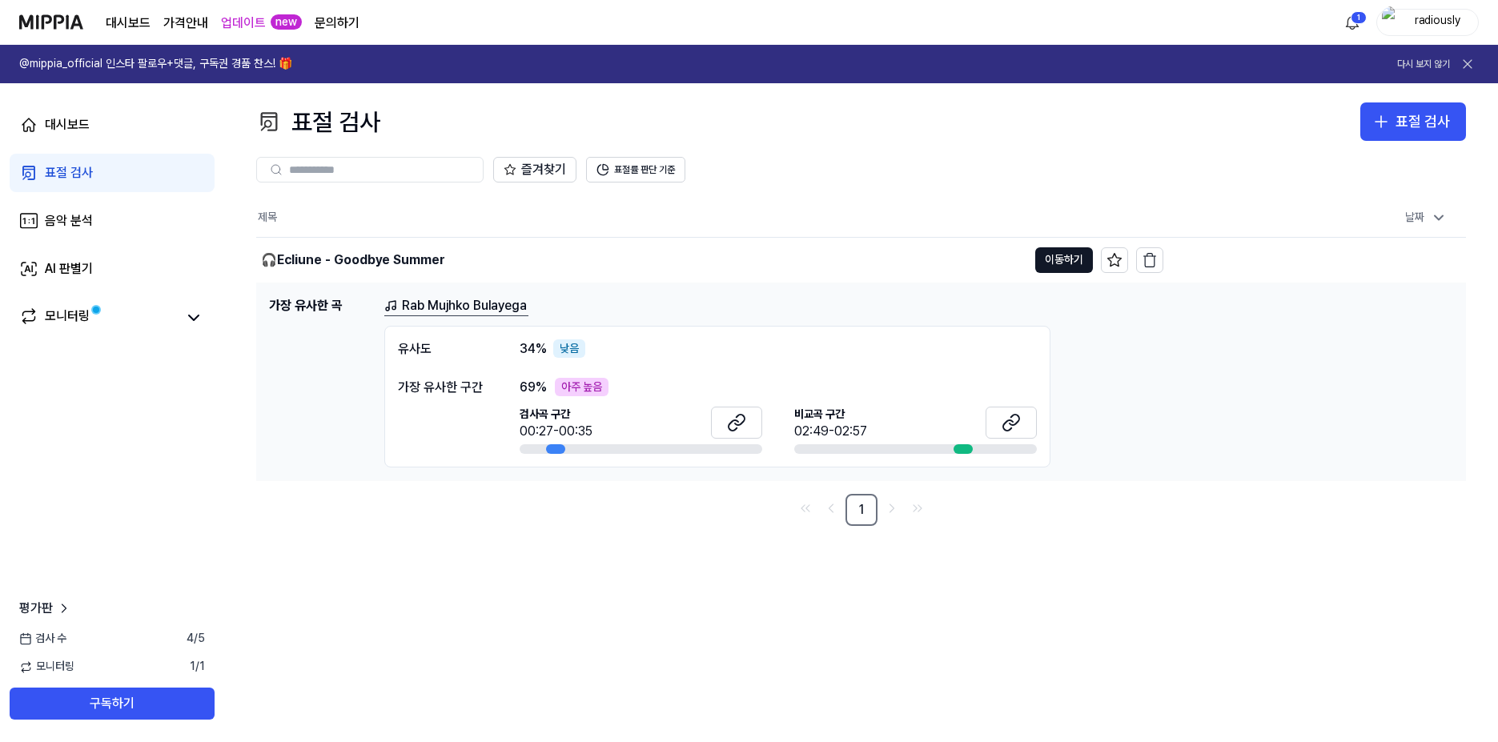
click at [309, 314] on h1 "가장 유사한 곡" at bounding box center [320, 382] width 102 height 172
click at [528, 299] on link "Rab Mujhko Bulayega" at bounding box center [456, 306] width 144 height 20
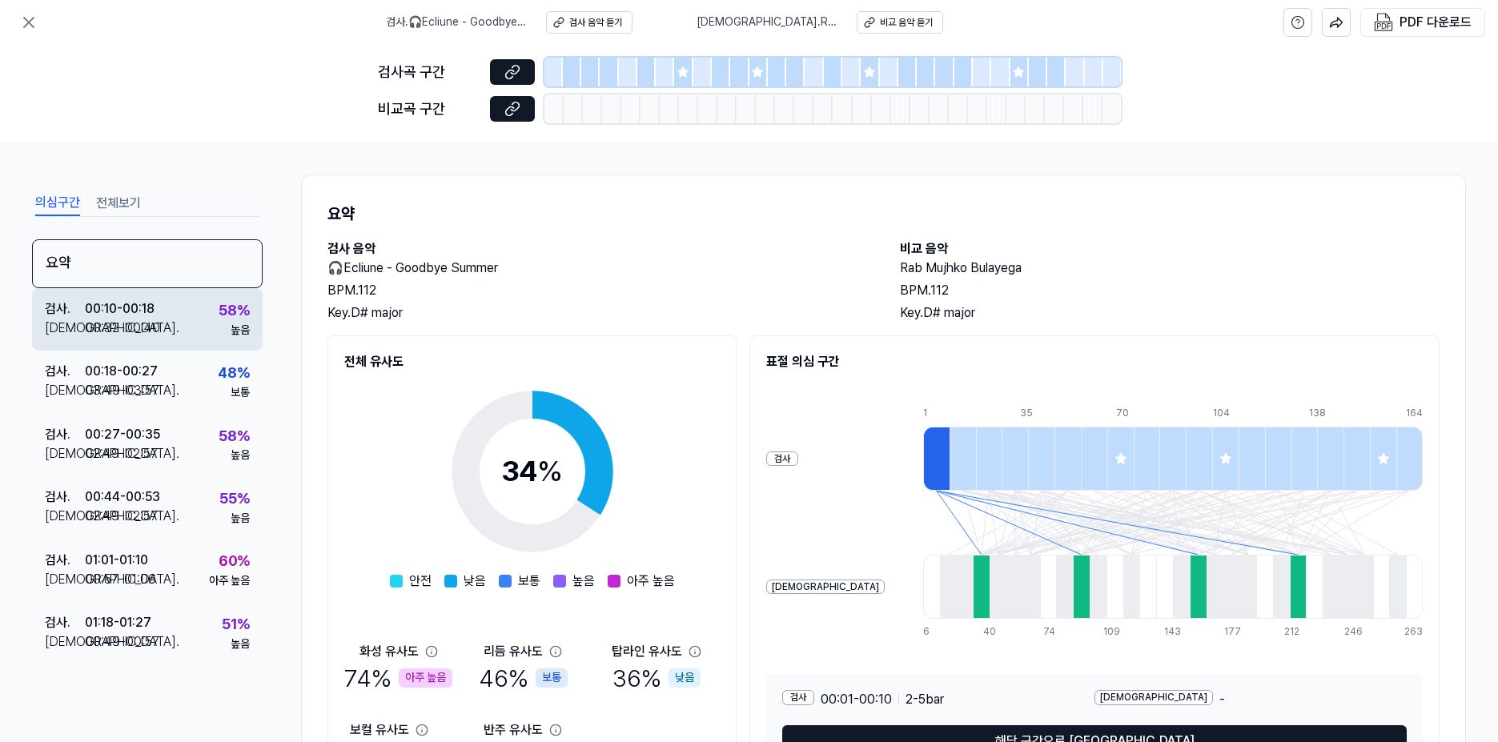
click at [145, 330] on div "00:32 - 00:40" at bounding box center [122, 328] width 75 height 19
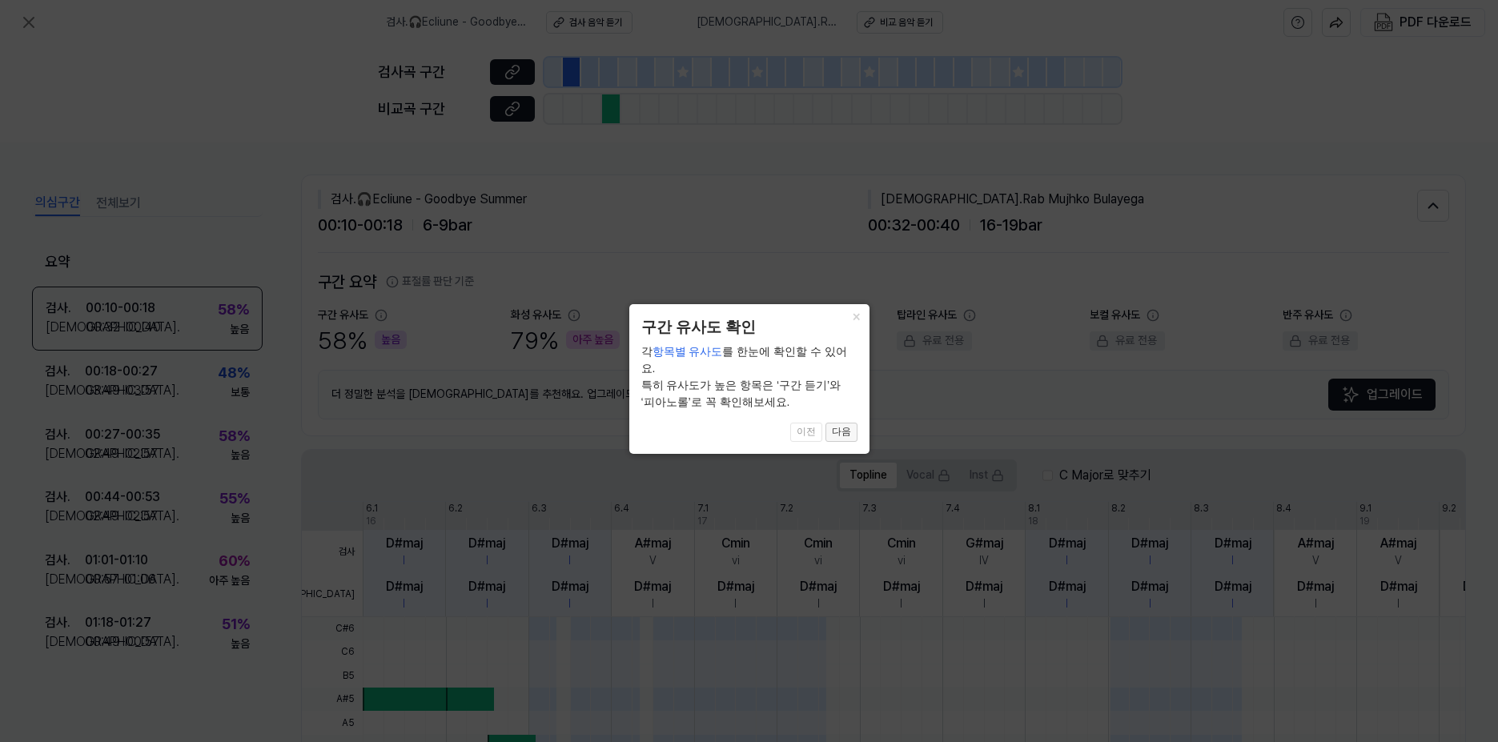
click at [842, 423] on button "다음" at bounding box center [842, 432] width 32 height 19
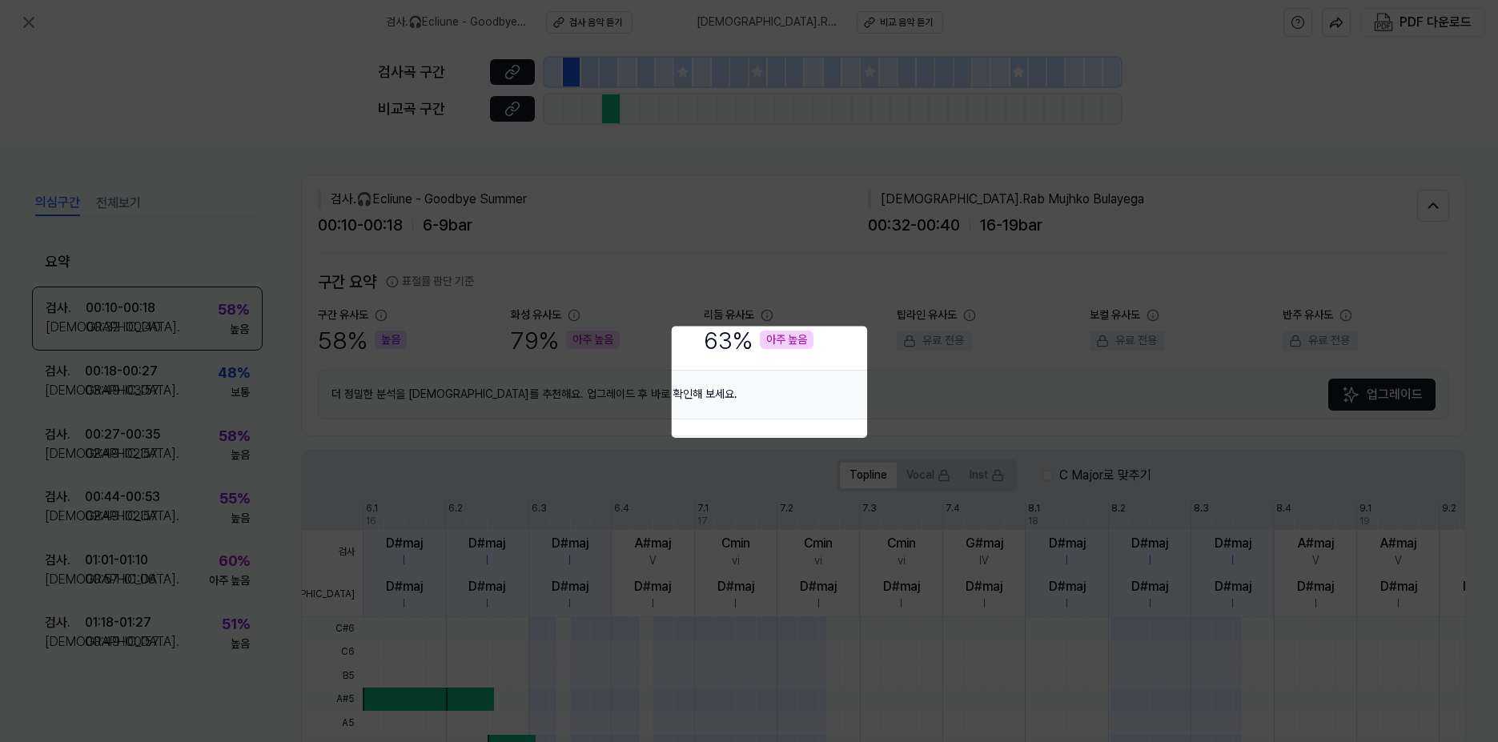
scroll to position [316, 0]
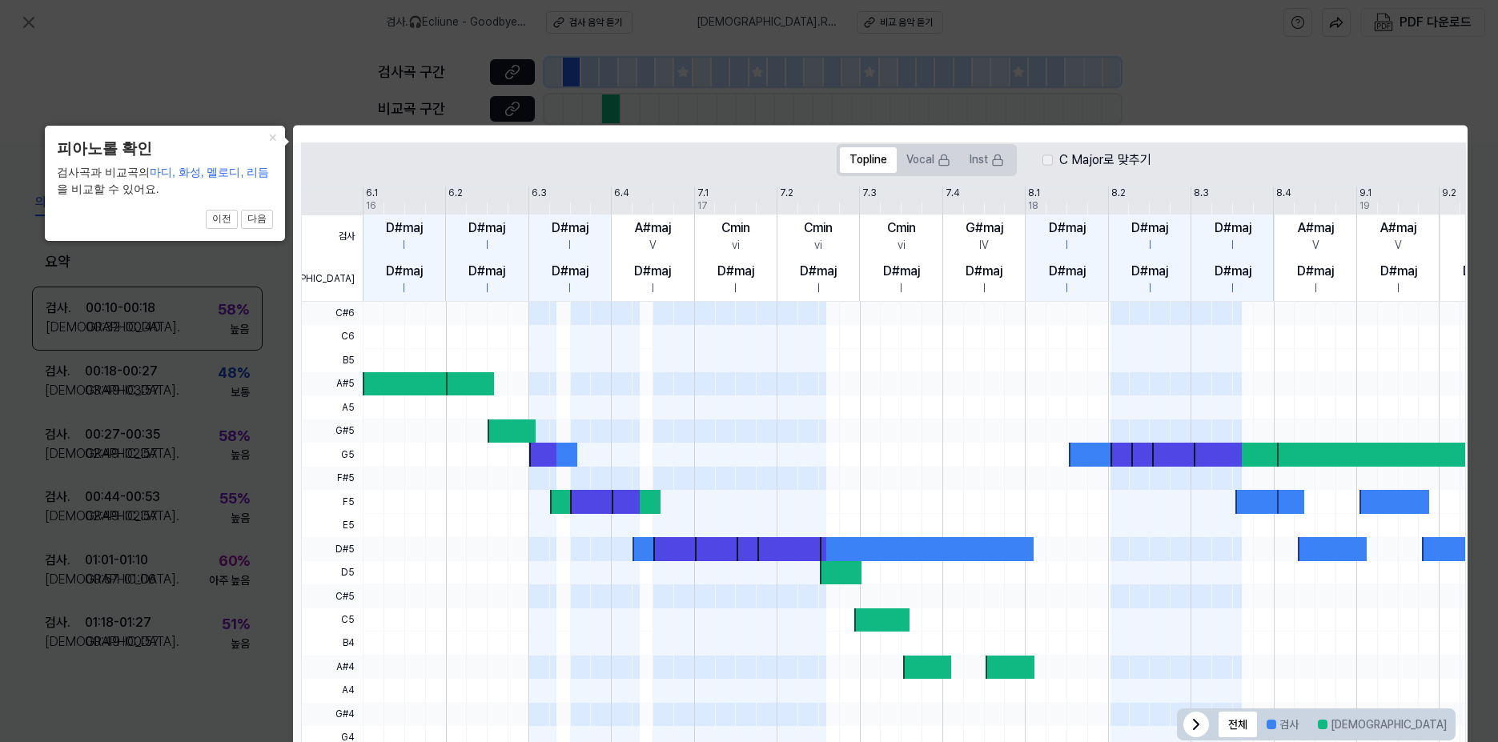
click at [199, 612] on icon at bounding box center [749, 379] width 1498 height 759
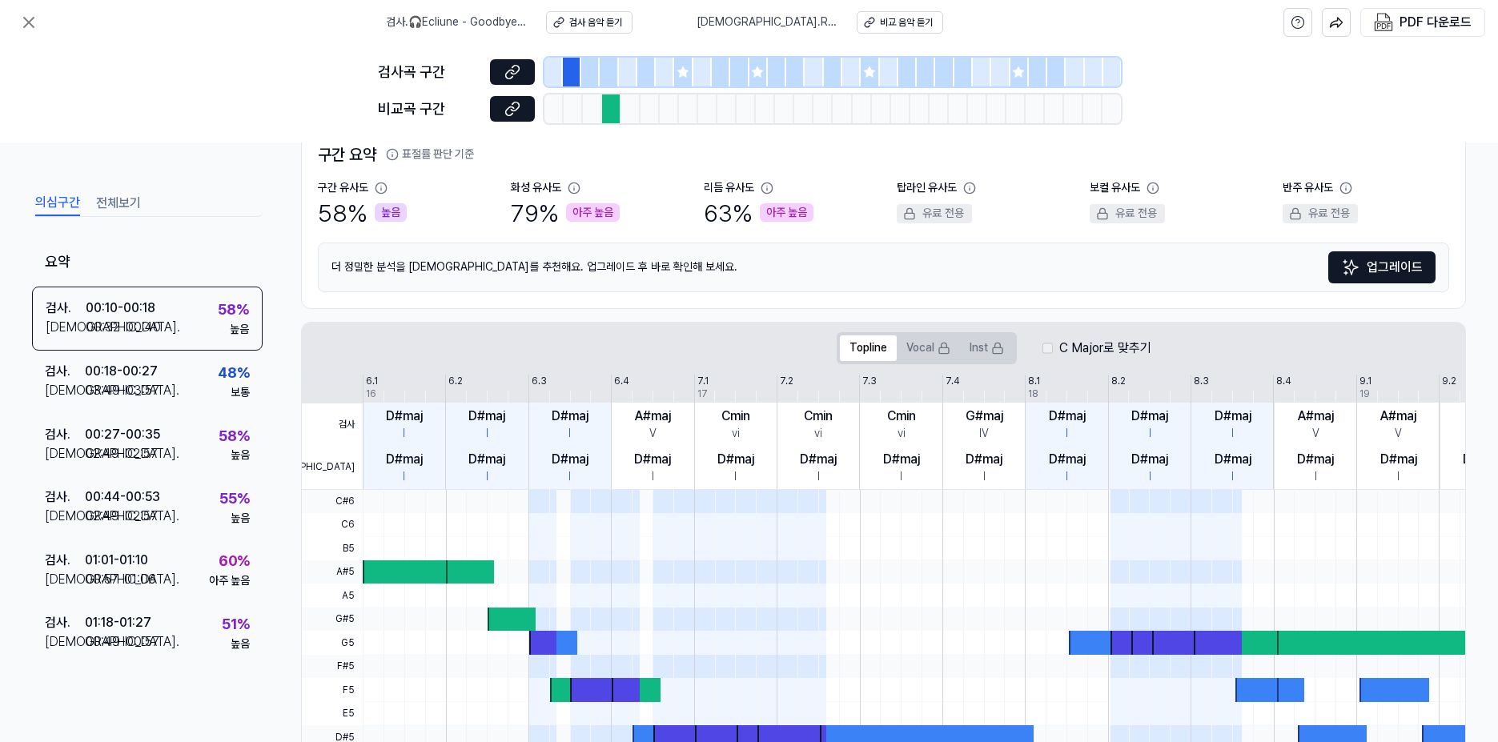
scroll to position [0, 0]
